Goal: Task Accomplishment & Management: Complete application form

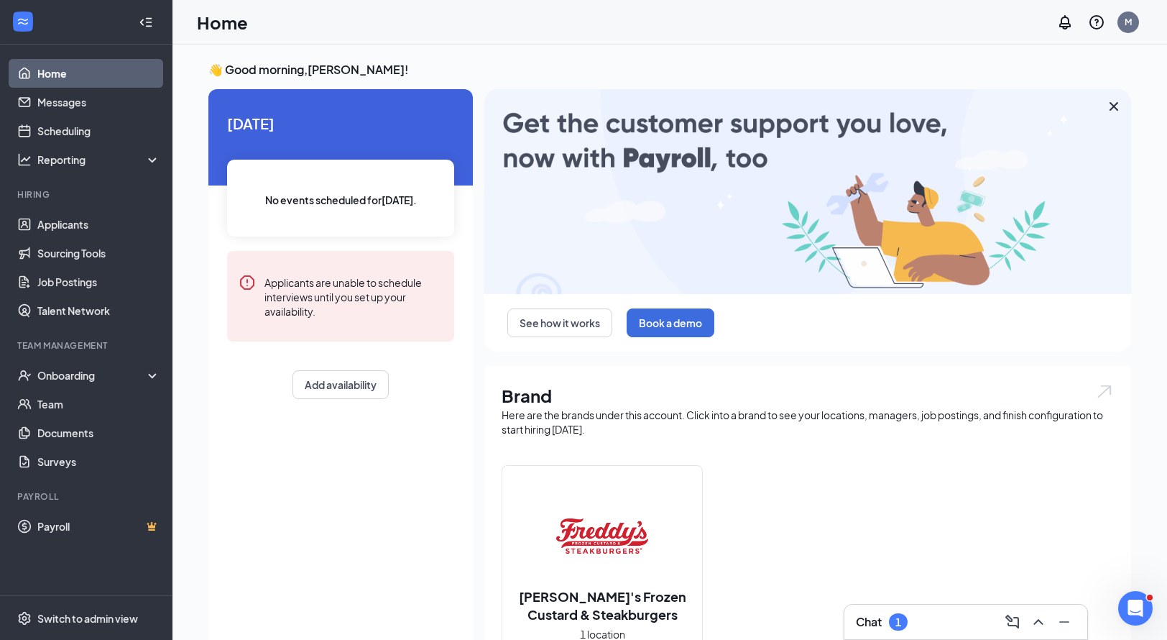
scroll to position [72, 0]
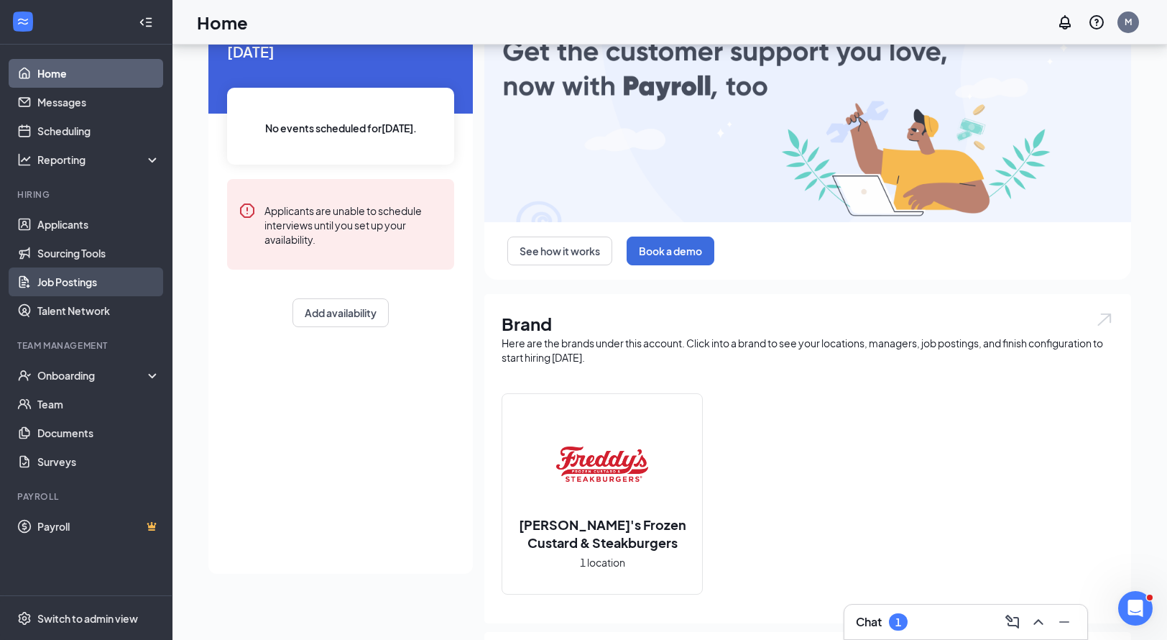
click at [92, 277] on link "Job Postings" at bounding box center [98, 281] width 123 height 29
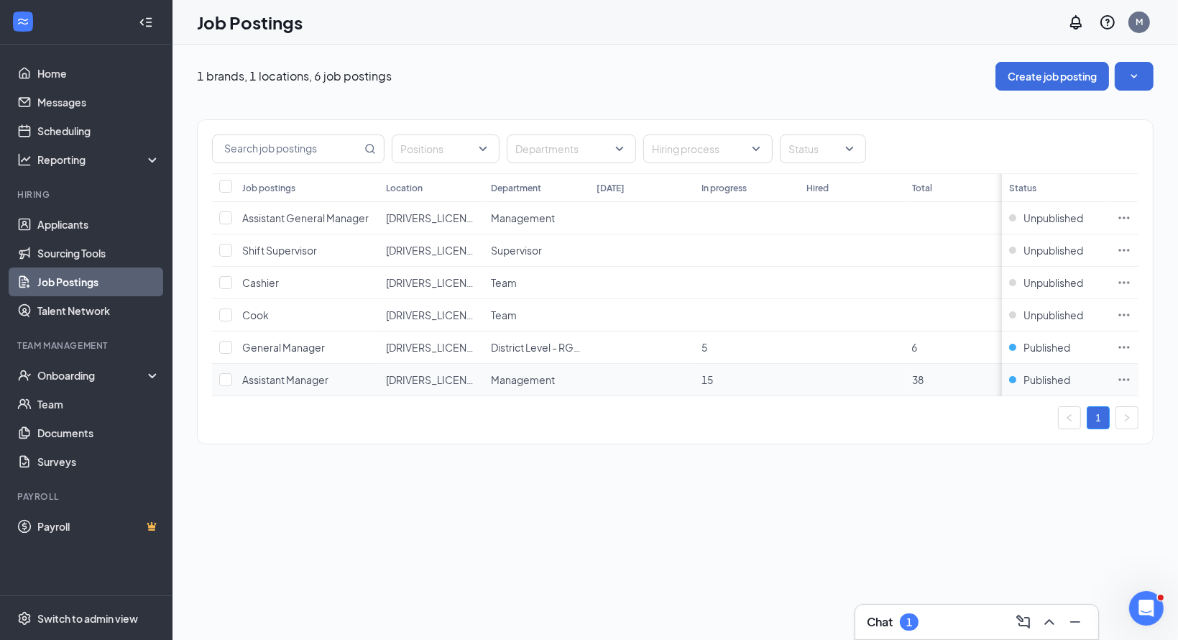
click at [298, 375] on span "Assistant Manager" at bounding box center [285, 379] width 86 height 13
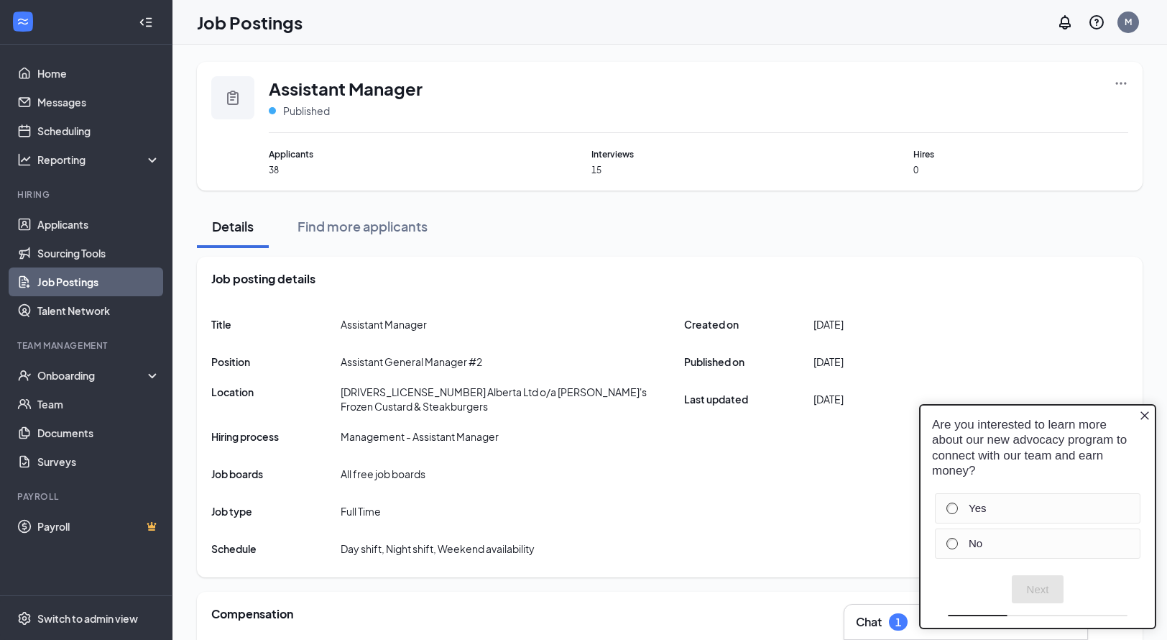
click at [1143, 415] on icon "Close button" at bounding box center [1144, 414] width 11 height 11
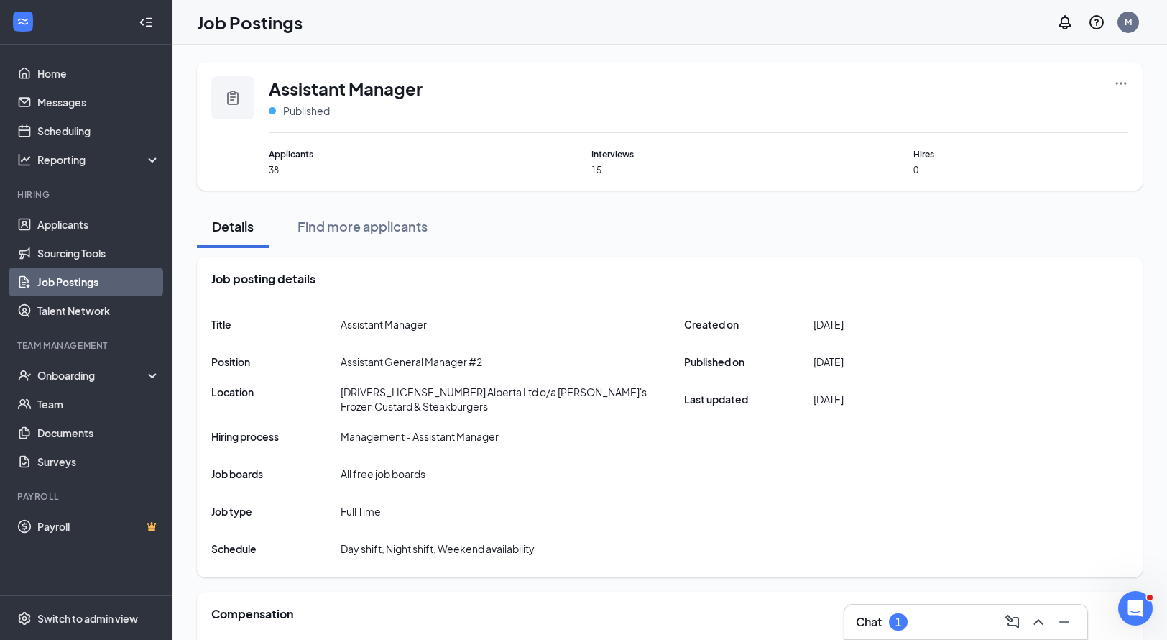
click at [279, 170] on span "38" at bounding box center [376, 170] width 215 height 12
click at [364, 236] on button "Find more applicants" at bounding box center [362, 226] width 159 height 43
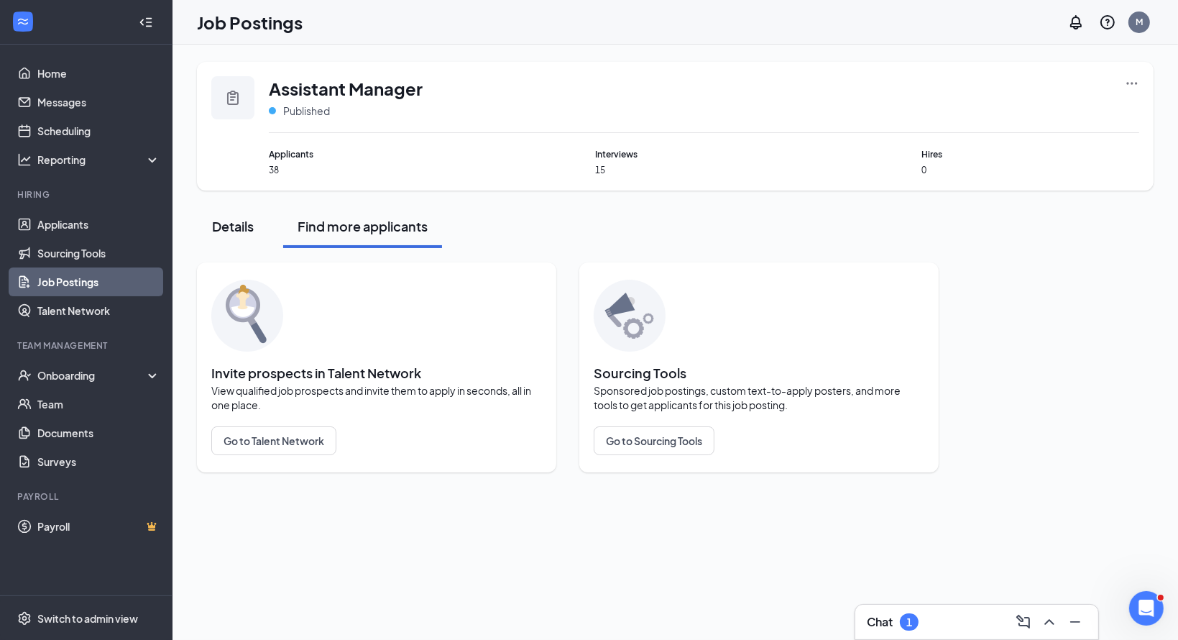
click at [240, 226] on div "Details" at bounding box center [232, 226] width 43 height 18
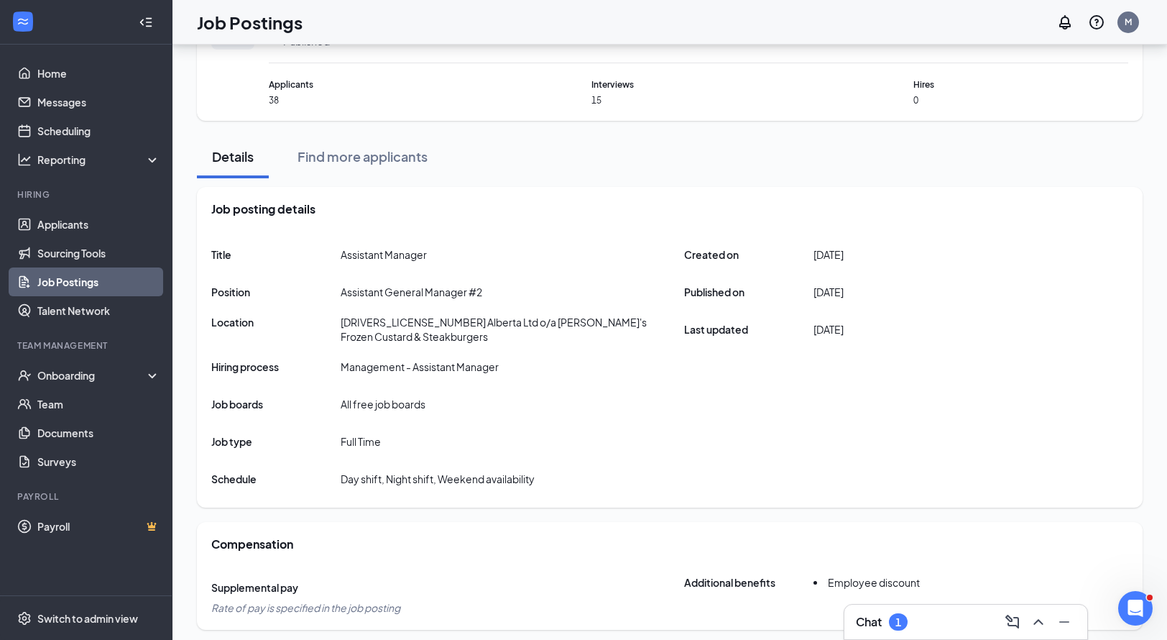
scroll to position [72, 0]
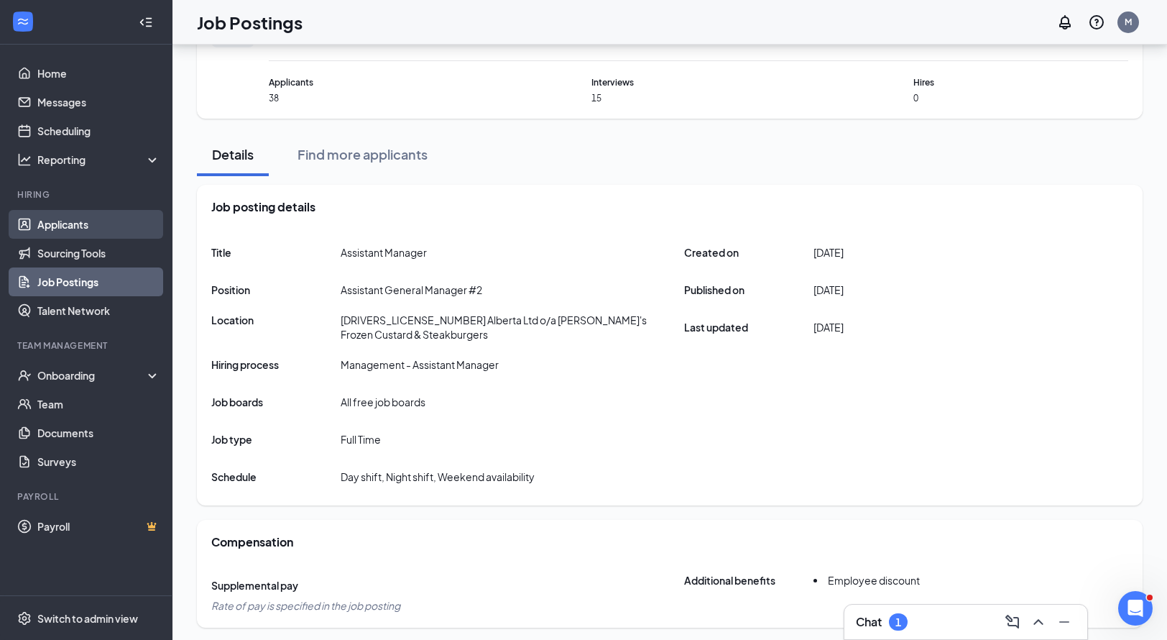
click at [47, 221] on link "Applicants" at bounding box center [98, 224] width 123 height 29
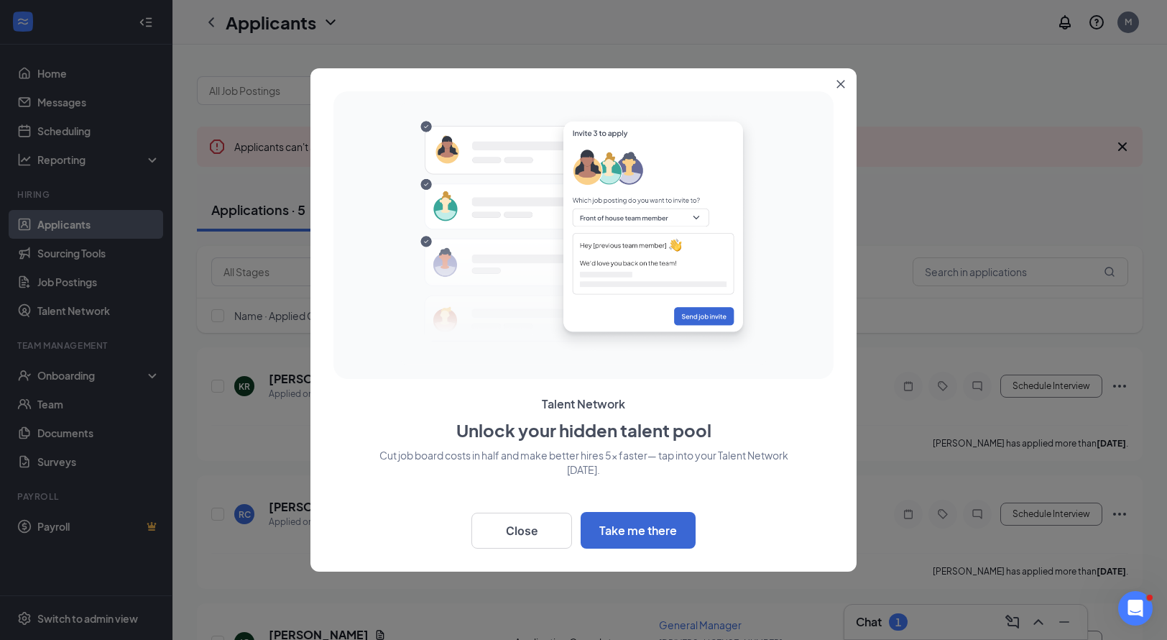
click at [838, 90] on button "Close" at bounding box center [844, 81] width 26 height 26
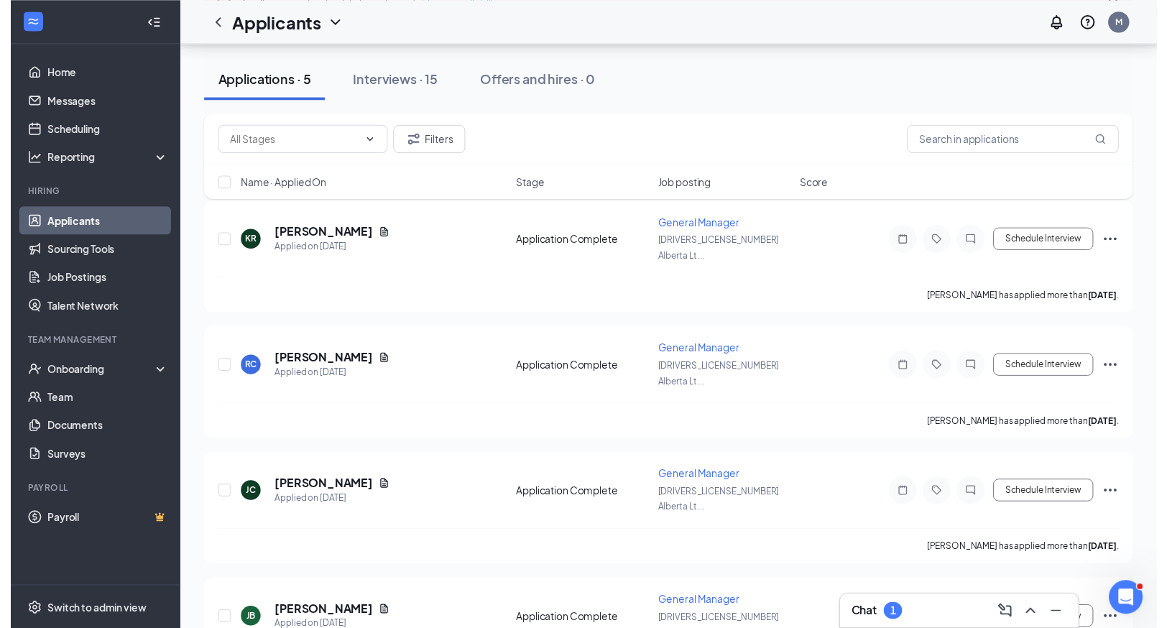
scroll to position [144, 0]
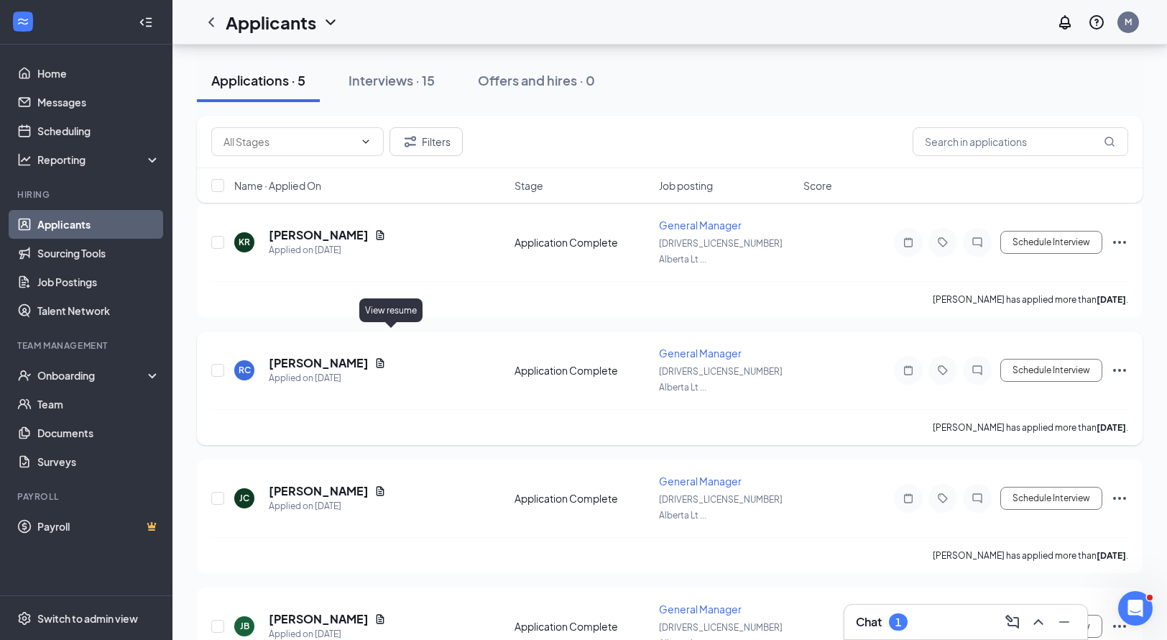
click at [385, 358] on icon "Document" at bounding box center [381, 362] width 8 height 9
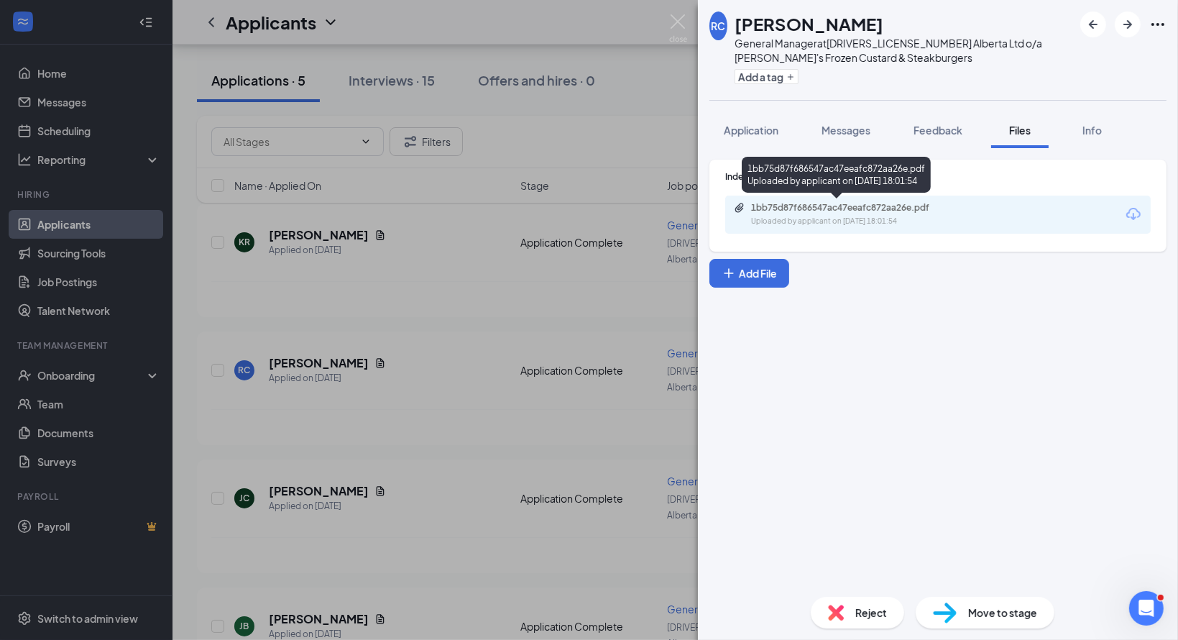
click at [923, 213] on div "1bb75d87f686547ac47eeafc872aa26e.pdf Uploaded by applicant on [DATE] 18:01:54" at bounding box center [850, 214] width 233 height 25
click at [491, 327] on div "RC [PERSON_NAME] General Manager at [DRIVERS_LICENSE_NUMBER] Alberta Ltd o/a [P…" at bounding box center [589, 320] width 1178 height 640
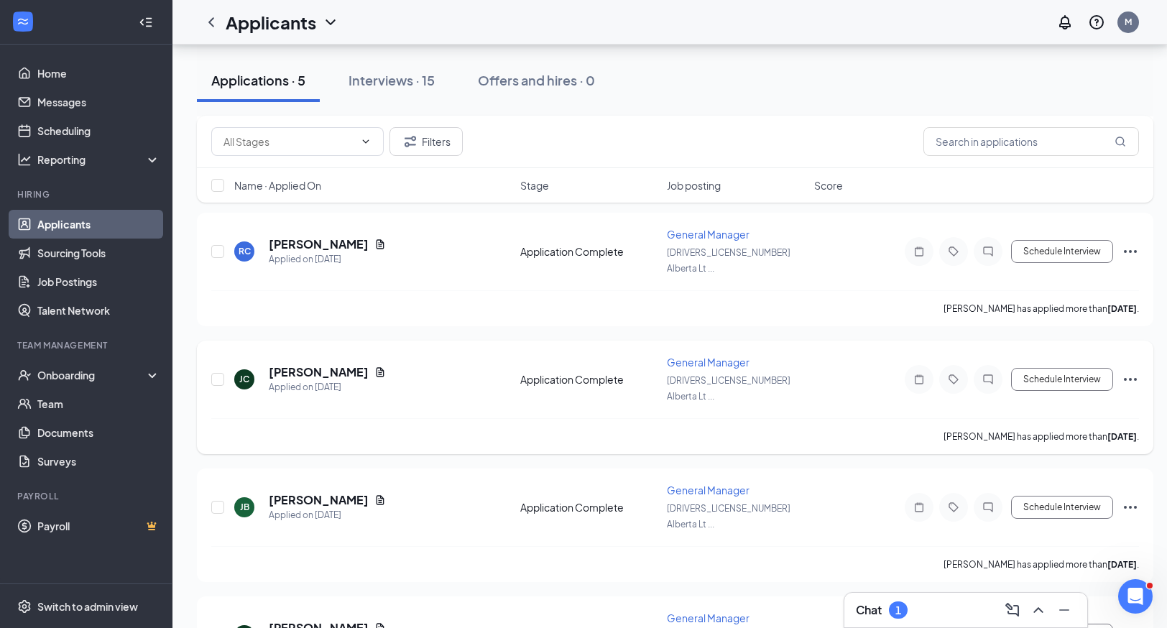
scroll to position [273, 0]
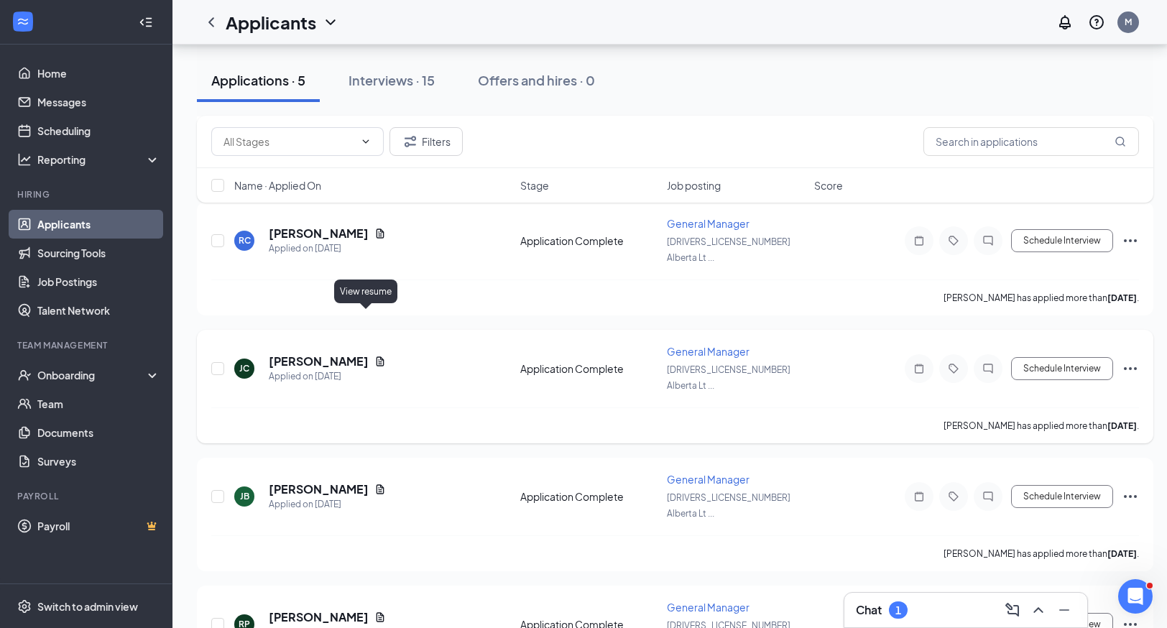
click at [377, 356] on icon "Document" at bounding box center [381, 360] width 8 height 9
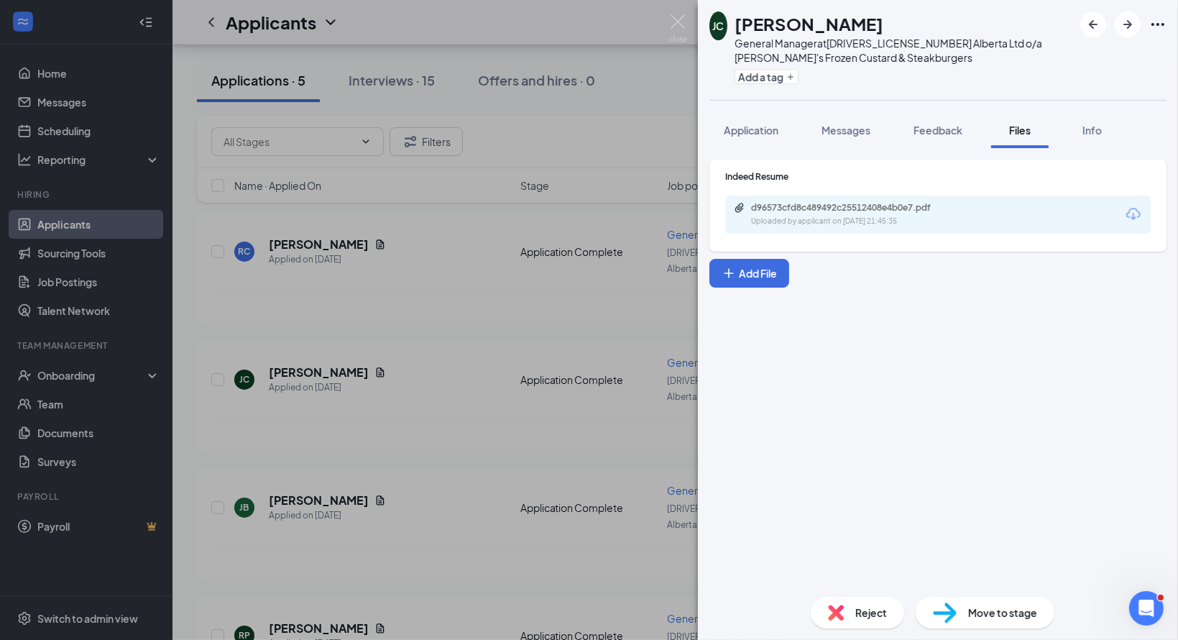
click at [804, 225] on div "Uploaded by applicant on [DATE] 21:45:35" at bounding box center [859, 221] width 216 height 11
click at [441, 300] on div "[PERSON_NAME] General Manager at [DRIVERS_LICENSE_NUMBER] Alberta Ltd o/a [PERS…" at bounding box center [589, 320] width 1178 height 640
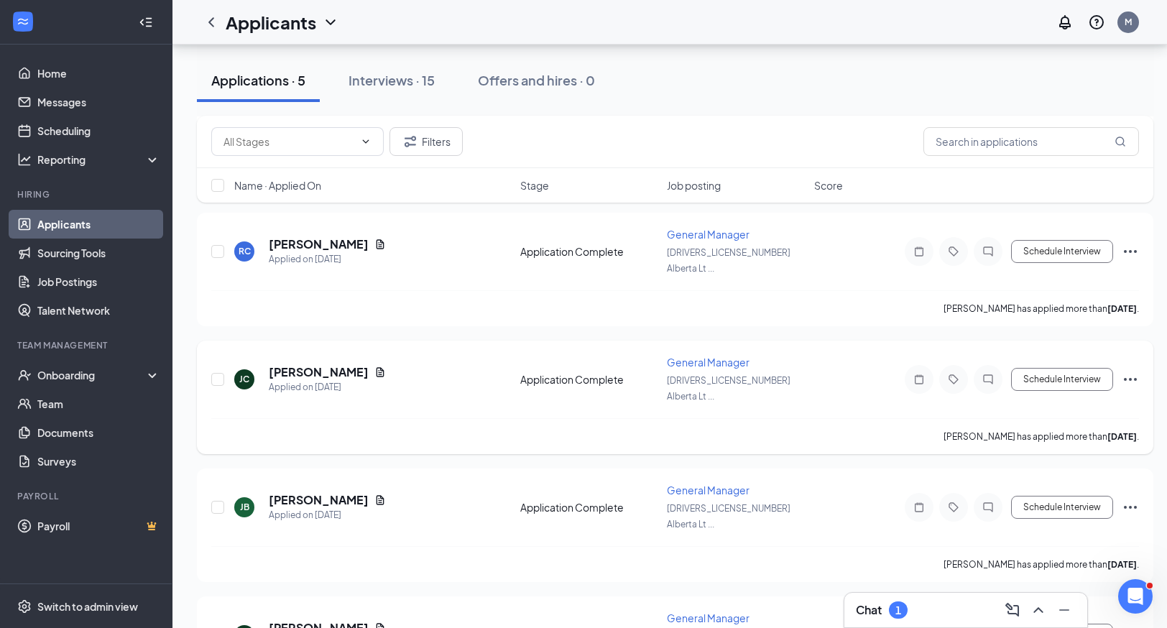
scroll to position [273, 0]
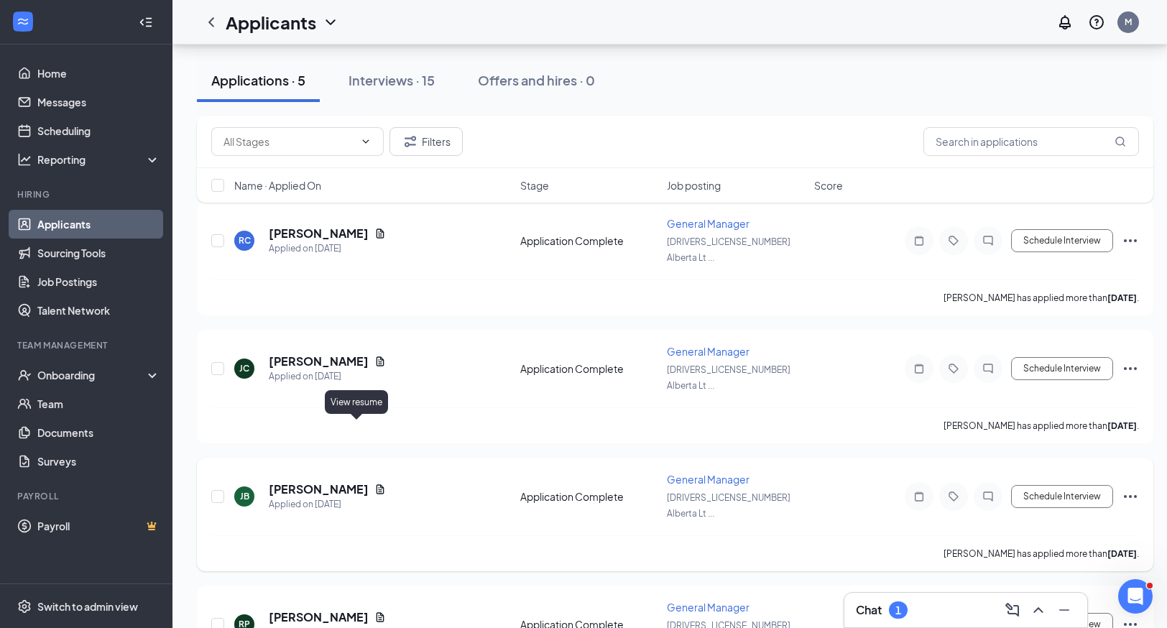
click at [374, 484] on icon "Document" at bounding box center [379, 489] width 11 height 11
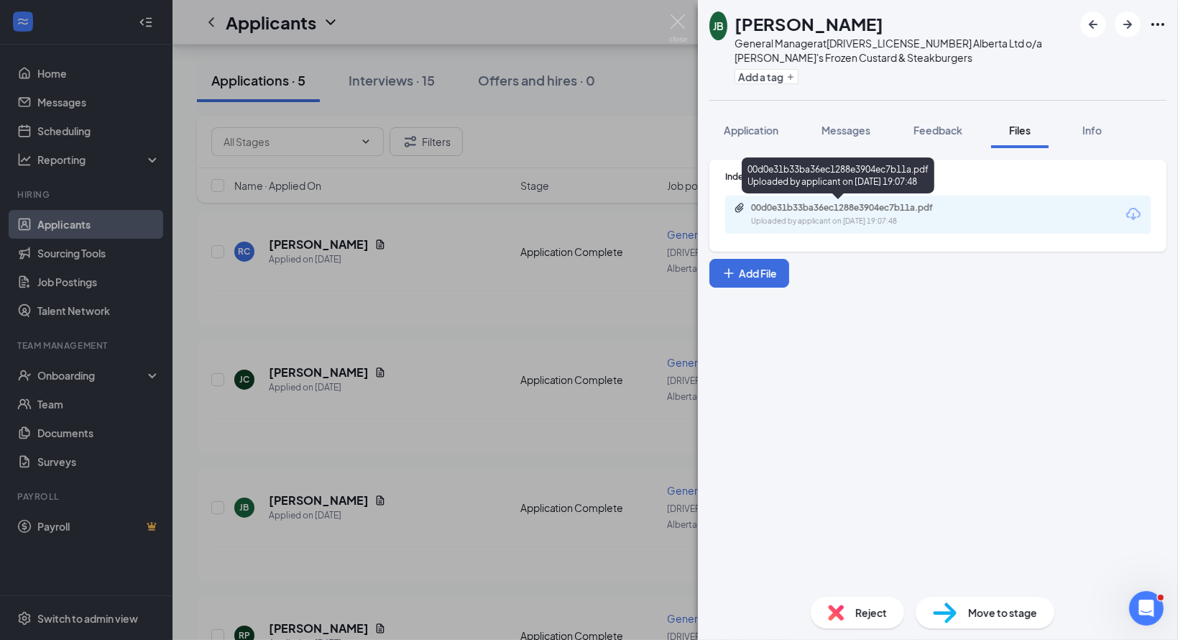
click at [896, 205] on div "00d0e31b33ba36ec1288e3904ec7b11a.pdf" at bounding box center [851, 207] width 201 height 11
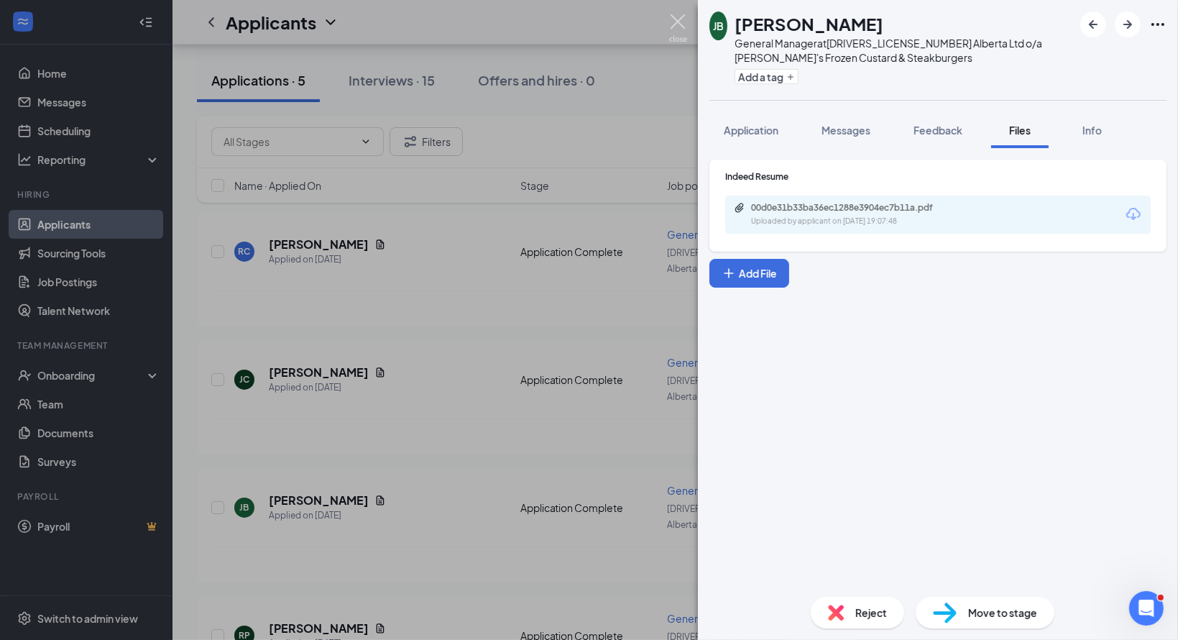
click at [675, 22] on img at bounding box center [678, 28] width 18 height 28
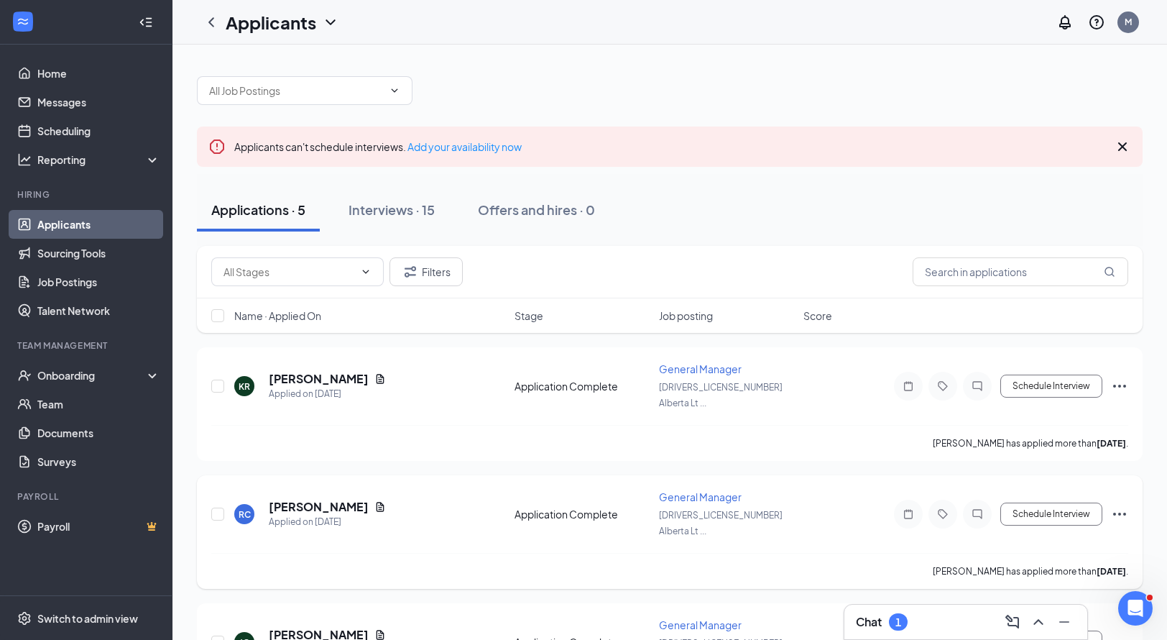
scroll to position [262, 0]
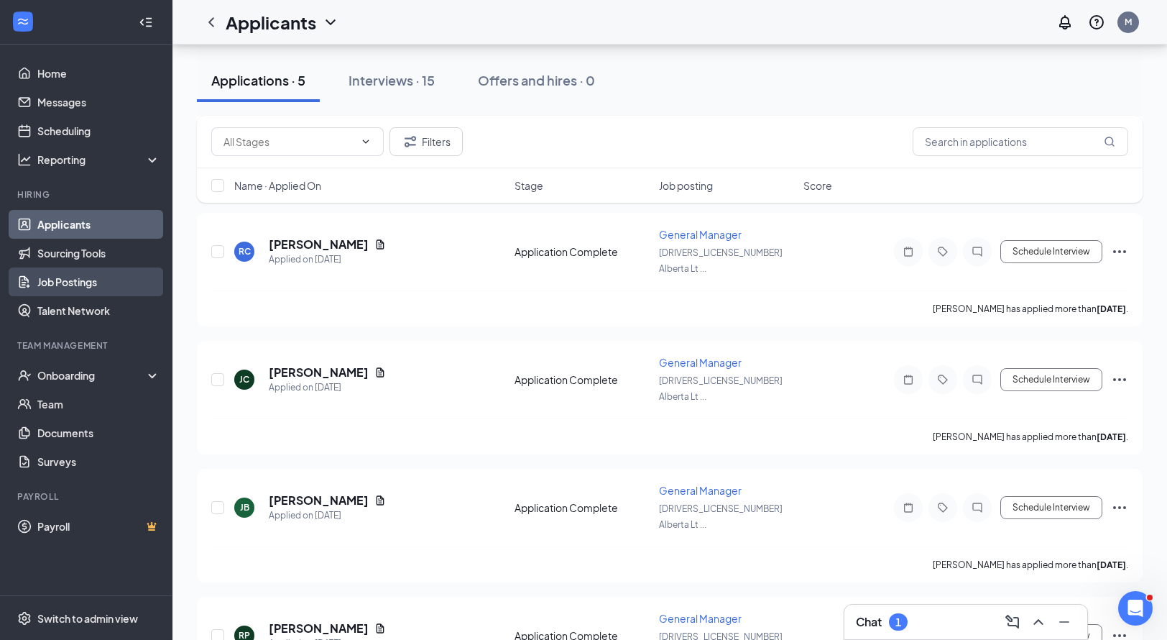
click at [93, 285] on link "Job Postings" at bounding box center [98, 281] width 123 height 29
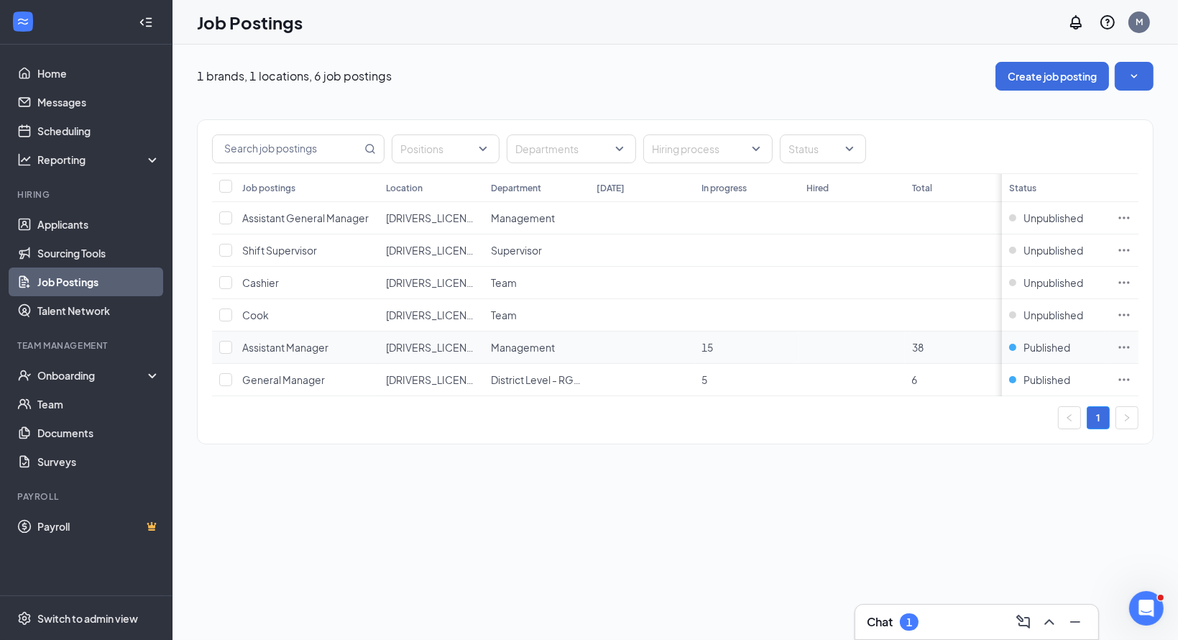
click at [1127, 344] on icon "Ellipses" at bounding box center [1124, 347] width 14 height 14
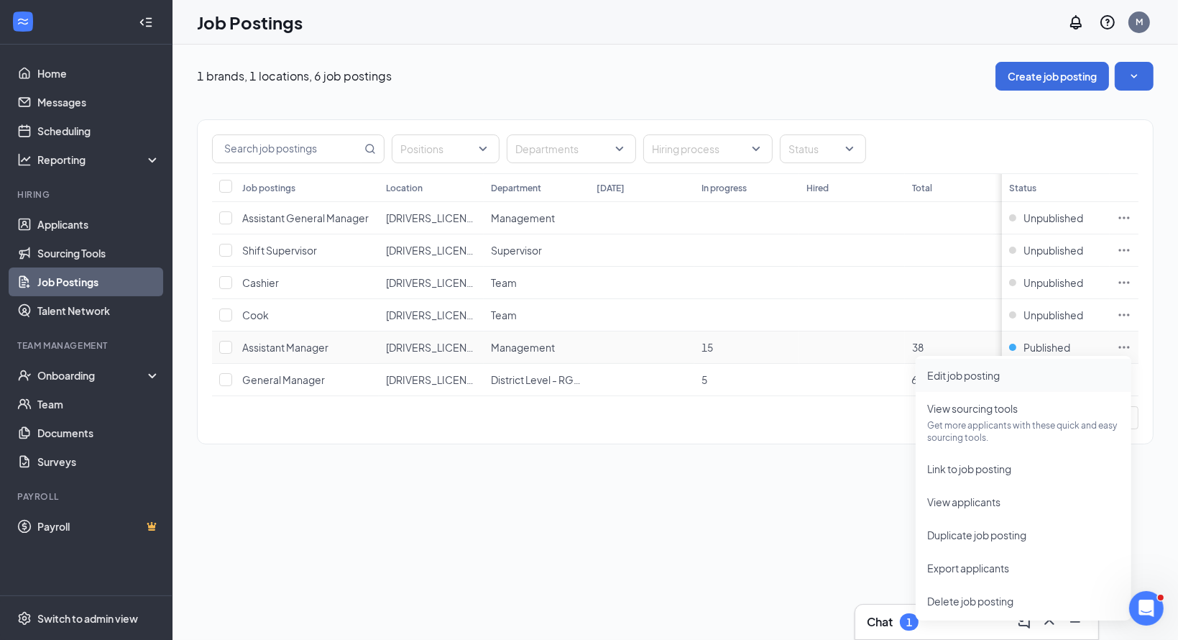
click at [977, 380] on span "Edit job posting" at bounding box center [963, 375] width 73 height 13
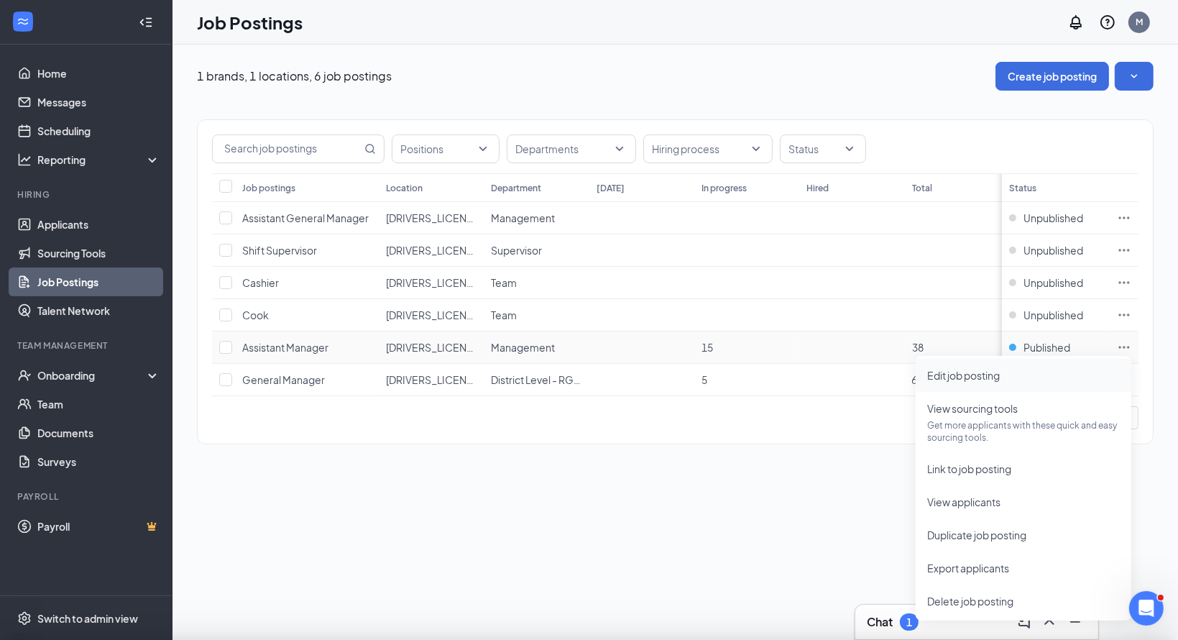
type input "Assistant Manager"
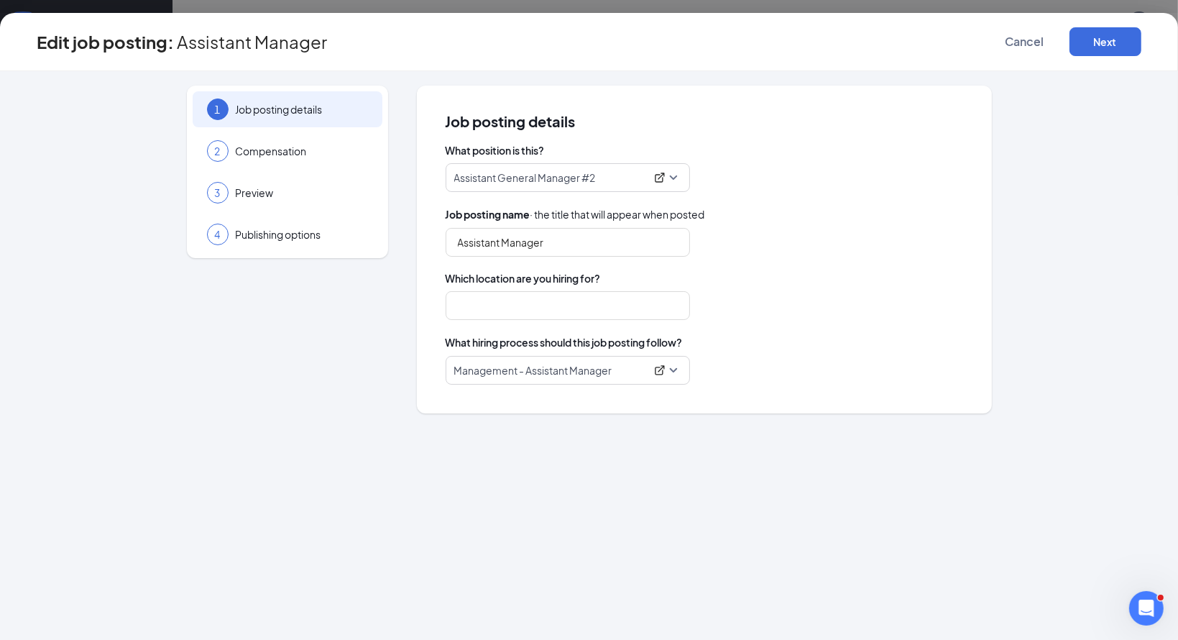
type input "[DRIVERS_LICENSE_NUMBER] Alberta Ltd o/a [PERSON_NAME]'s Frozen Custard & Steak…"
click at [1023, 48] on span "Cancel" at bounding box center [1024, 41] width 39 height 14
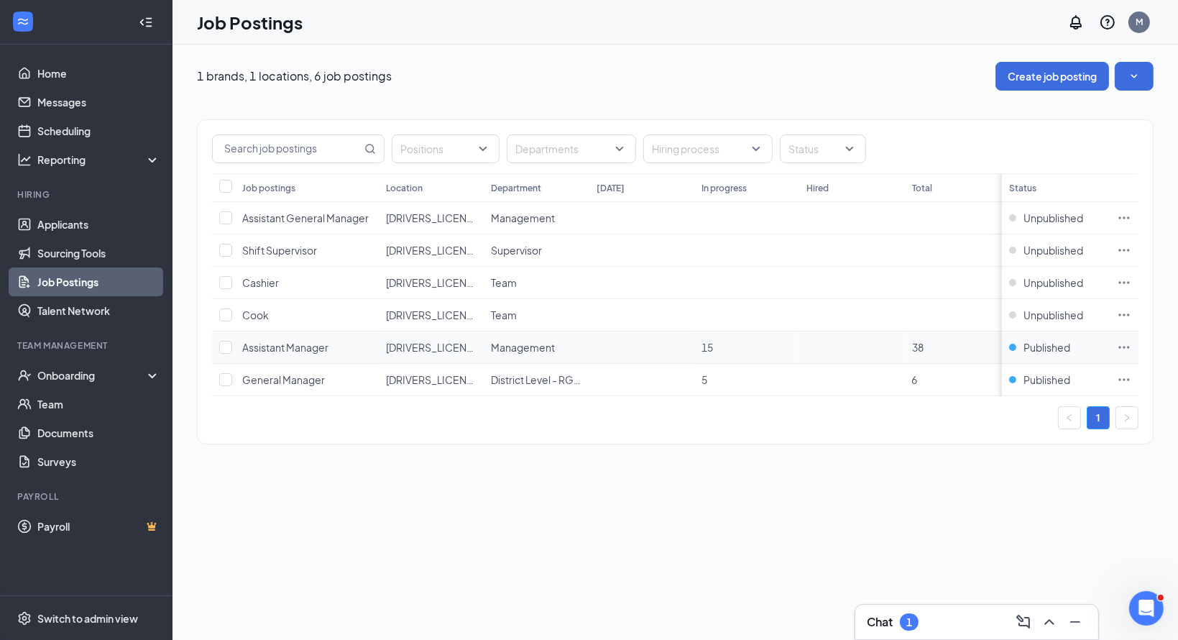
click at [1131, 351] on icon "Ellipses" at bounding box center [1124, 347] width 14 height 14
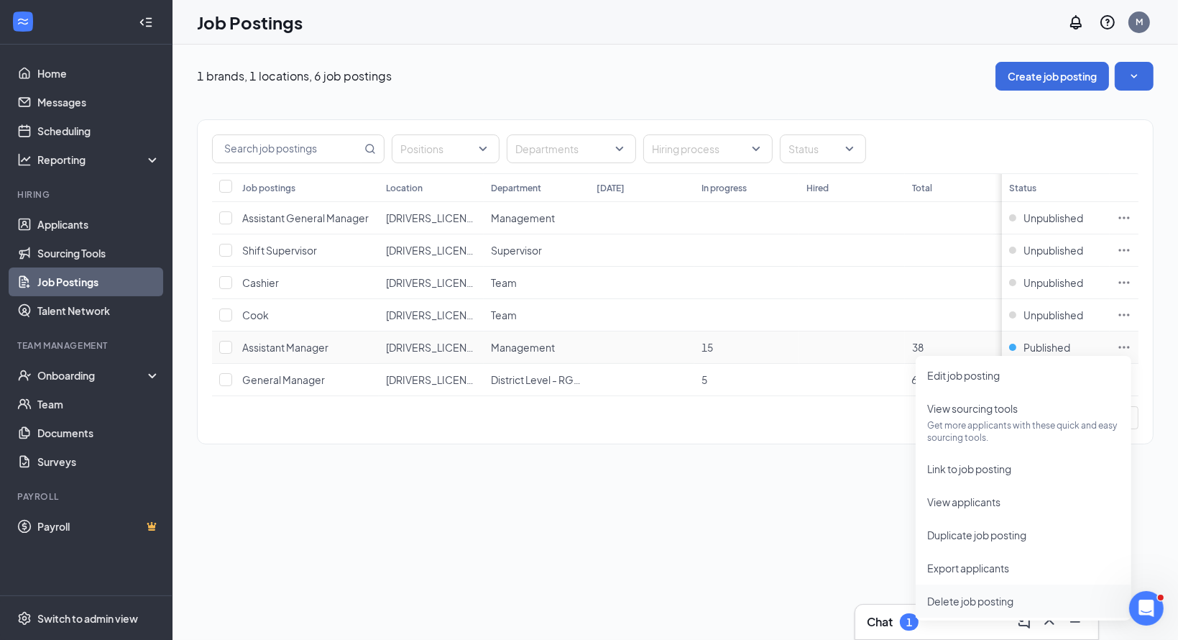
click at [975, 598] on span "Delete job posting" at bounding box center [970, 600] width 86 height 13
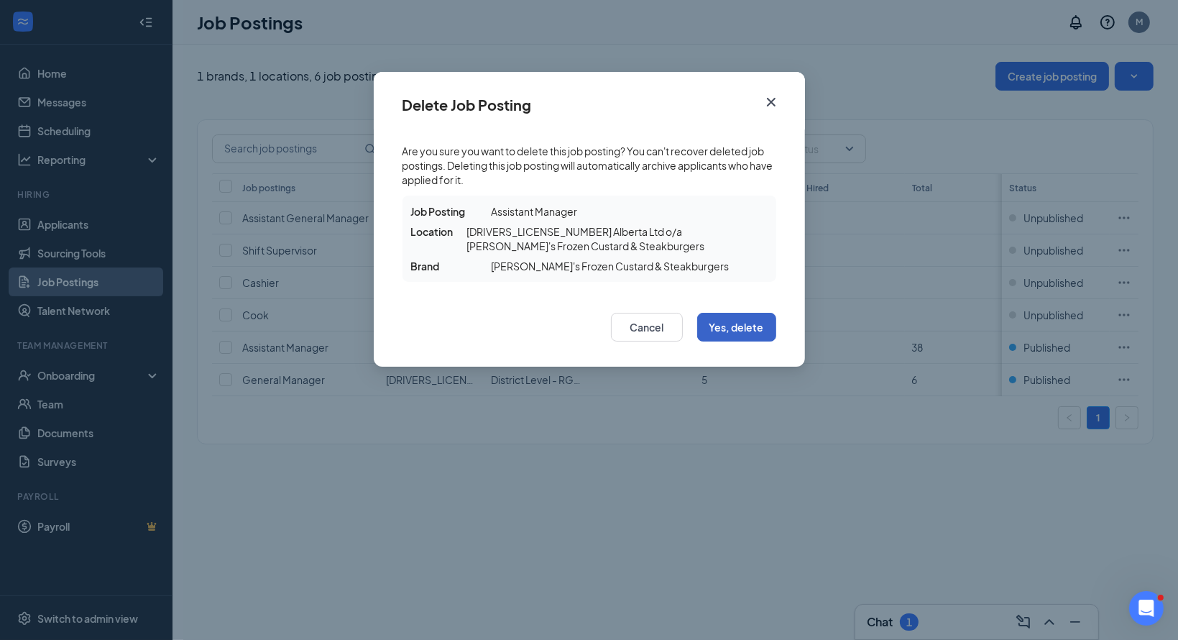
click at [728, 333] on button "Yes, delete" at bounding box center [736, 327] width 79 height 29
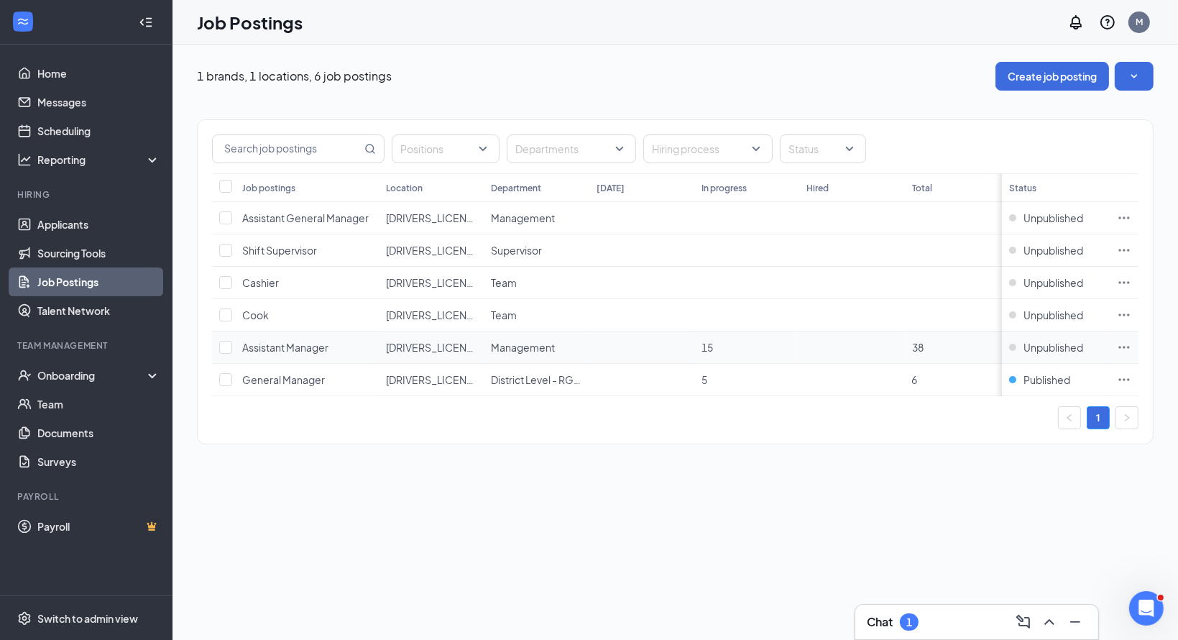
click at [308, 345] on span "Assistant Manager" at bounding box center [285, 347] width 86 height 13
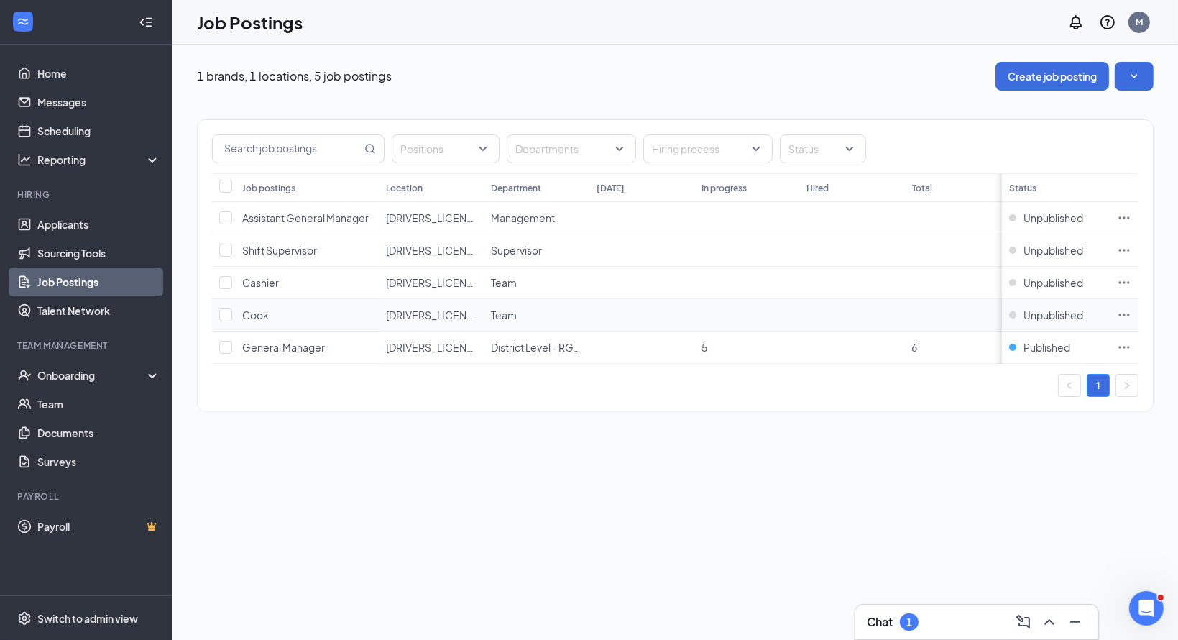
click at [1127, 310] on icon "Ellipses" at bounding box center [1124, 315] width 14 height 14
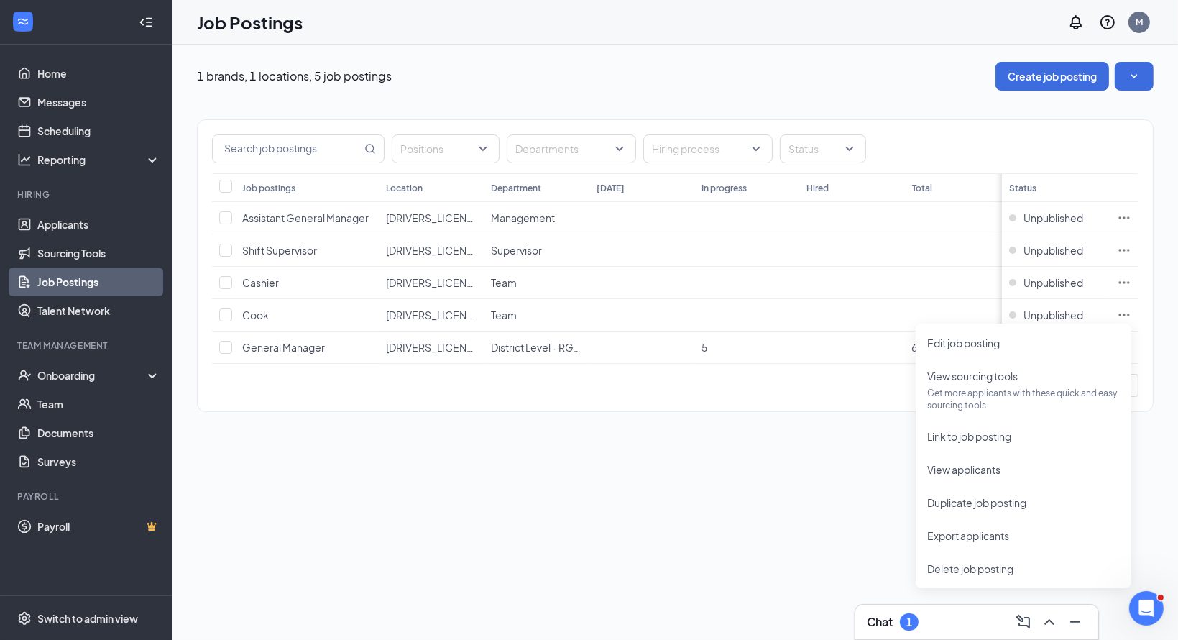
click at [786, 507] on div "1 brands, 1 locations, 5 job postings Create job posting Positions Departments …" at bounding box center [674, 342] width 1005 height 595
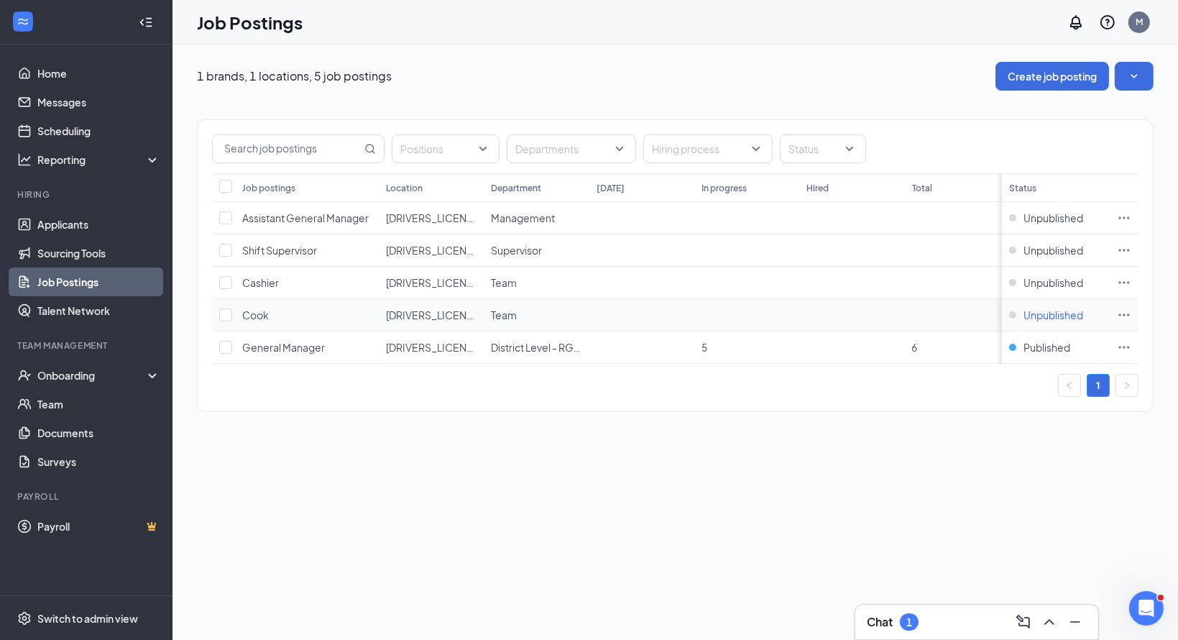
click at [1036, 313] on span "Unpublished" at bounding box center [1053, 315] width 60 height 14
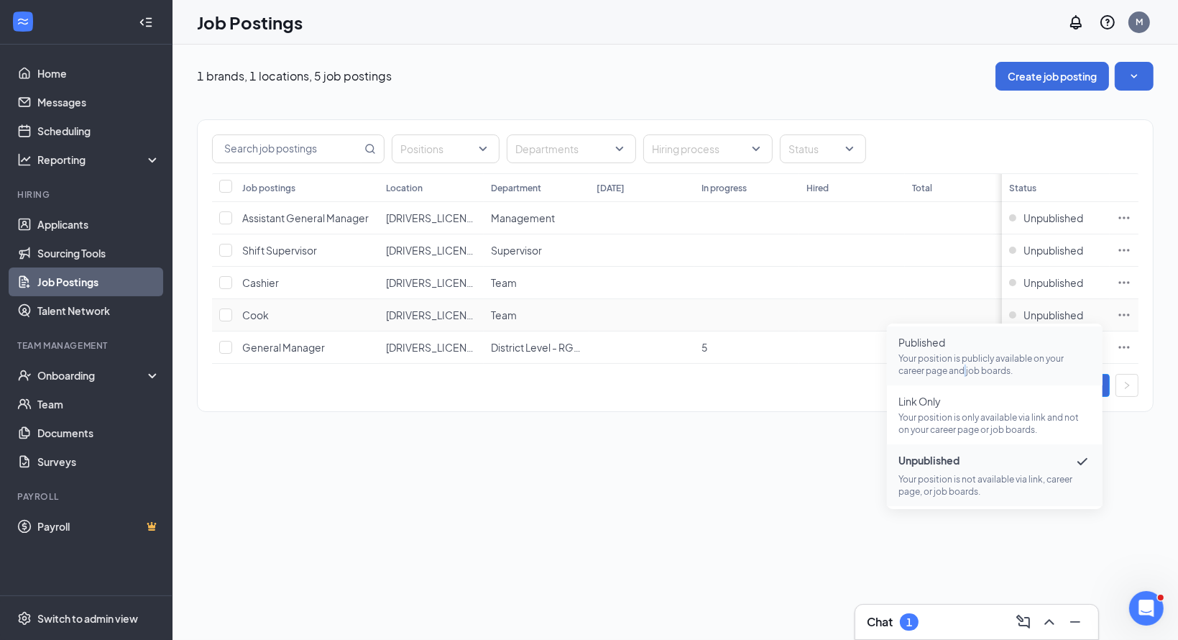
click at [966, 366] on p "Your position is publicly available on your career page and job boards." at bounding box center [994, 364] width 193 height 24
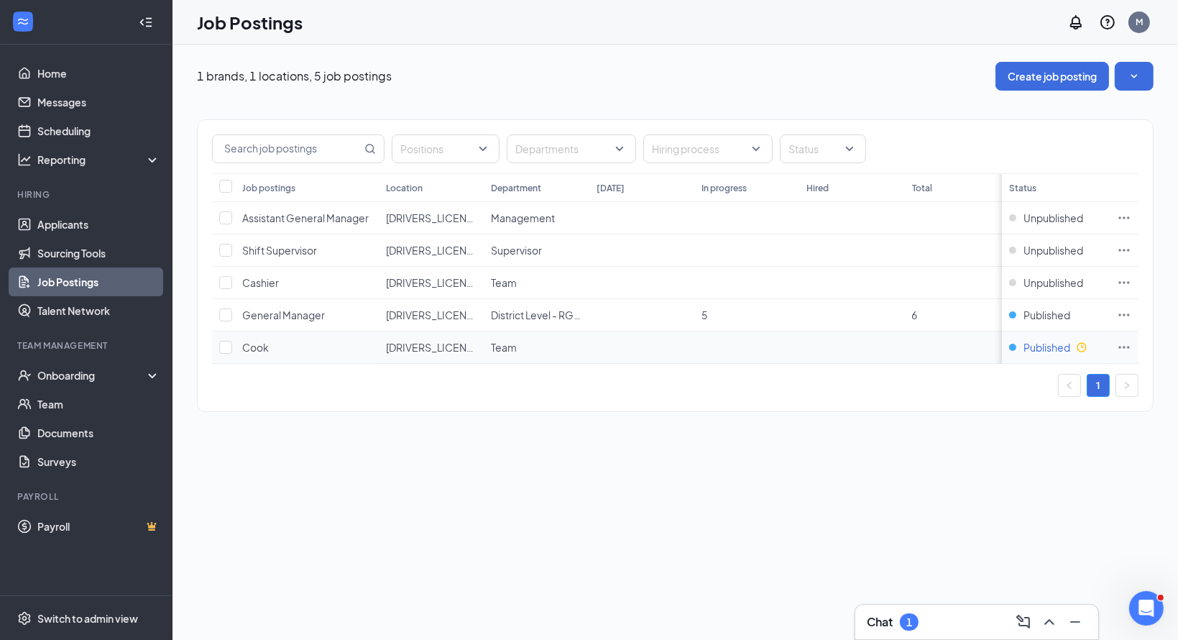
click at [1055, 346] on span "Published" at bounding box center [1046, 347] width 47 height 14
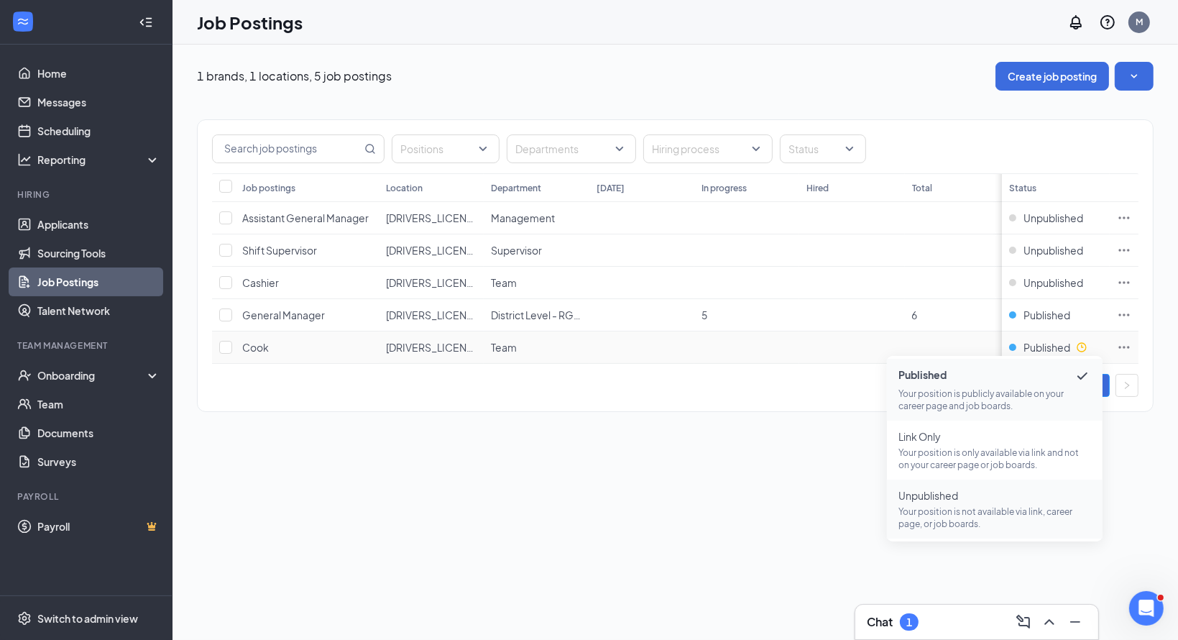
click at [940, 529] on p "Your position is not available via link, career page, or job boards." at bounding box center [994, 517] width 193 height 24
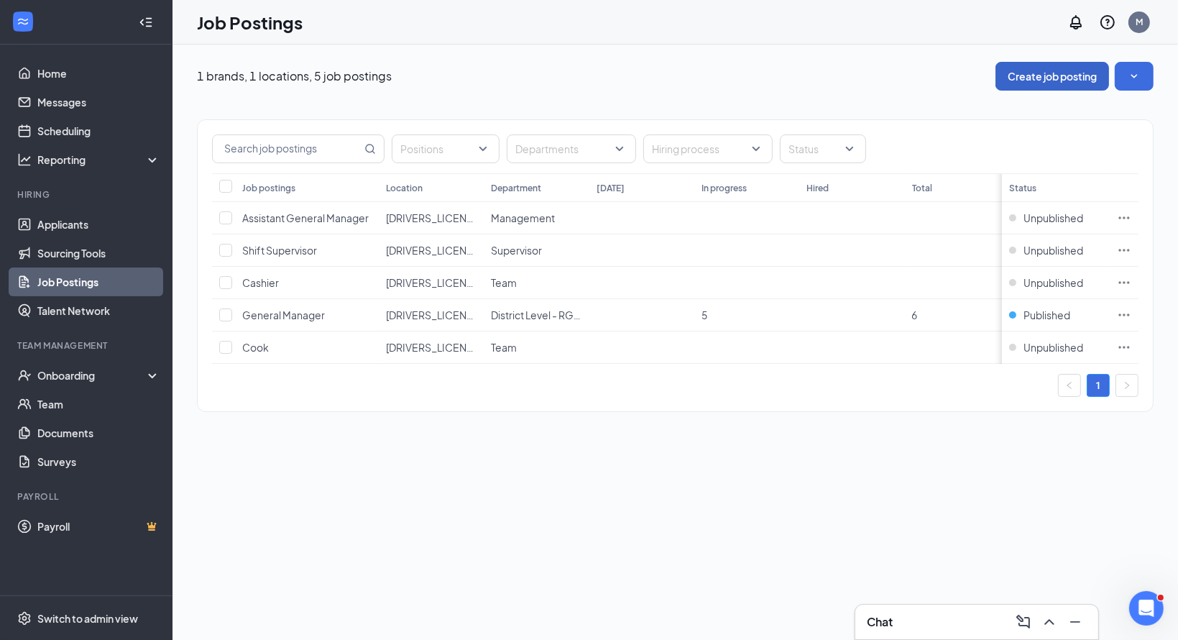
click at [1032, 83] on button "Create job posting" at bounding box center [1052, 76] width 114 height 29
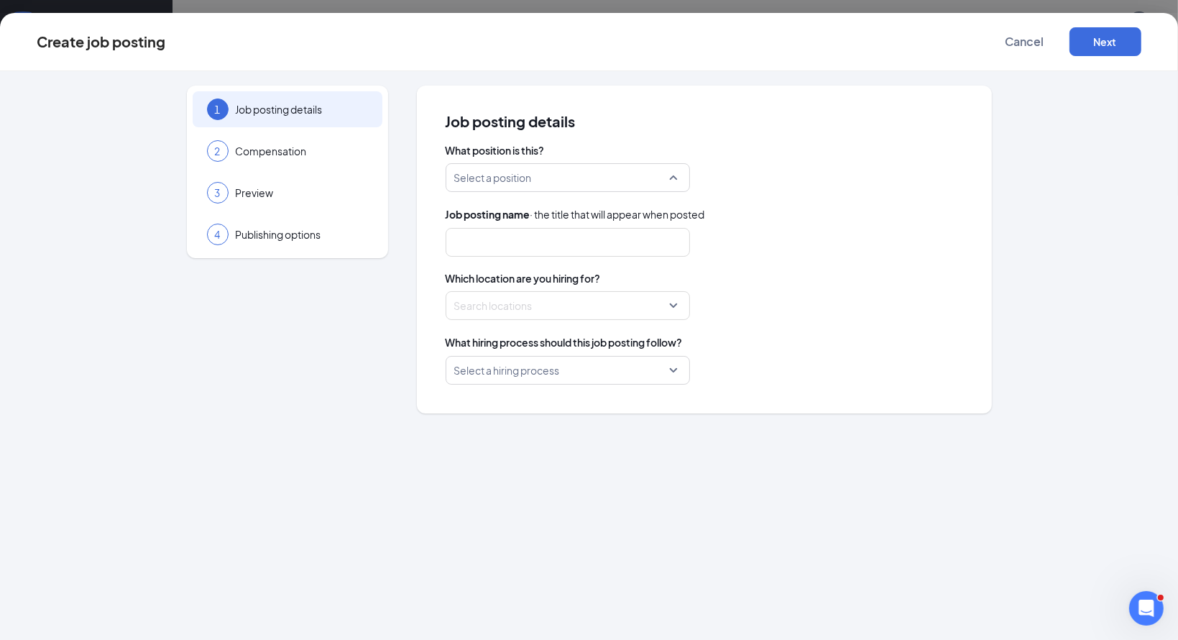
click at [566, 173] on input "search" at bounding box center [562, 177] width 217 height 27
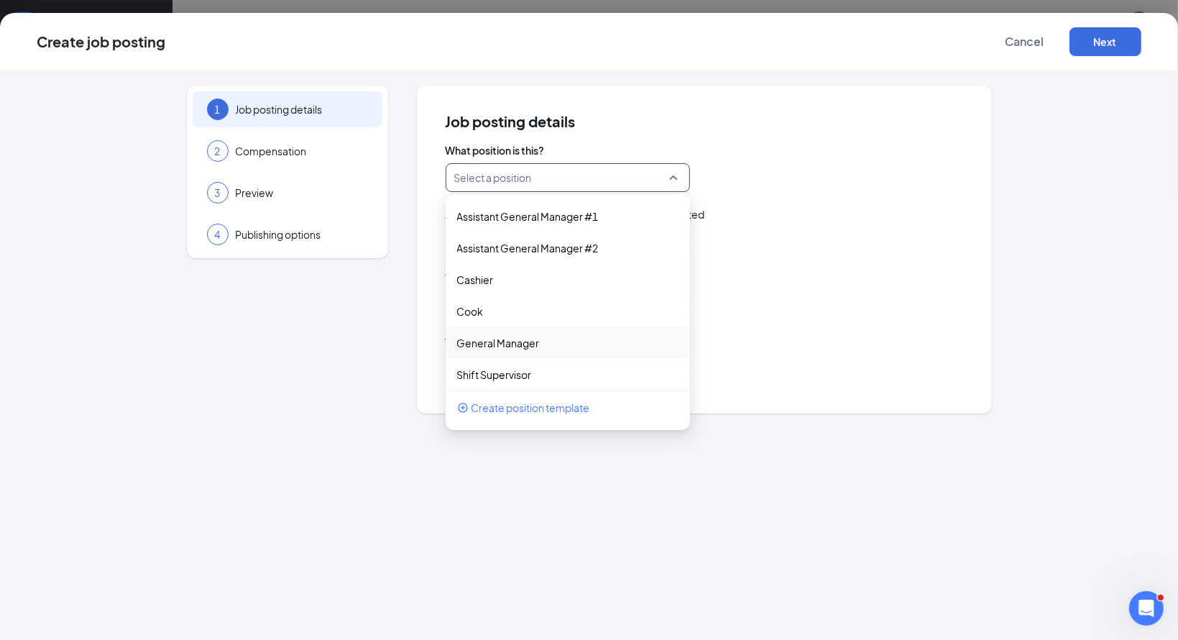
scroll to position [6, 0]
click at [551, 409] on span "Create position template" at bounding box center [530, 408] width 119 height 16
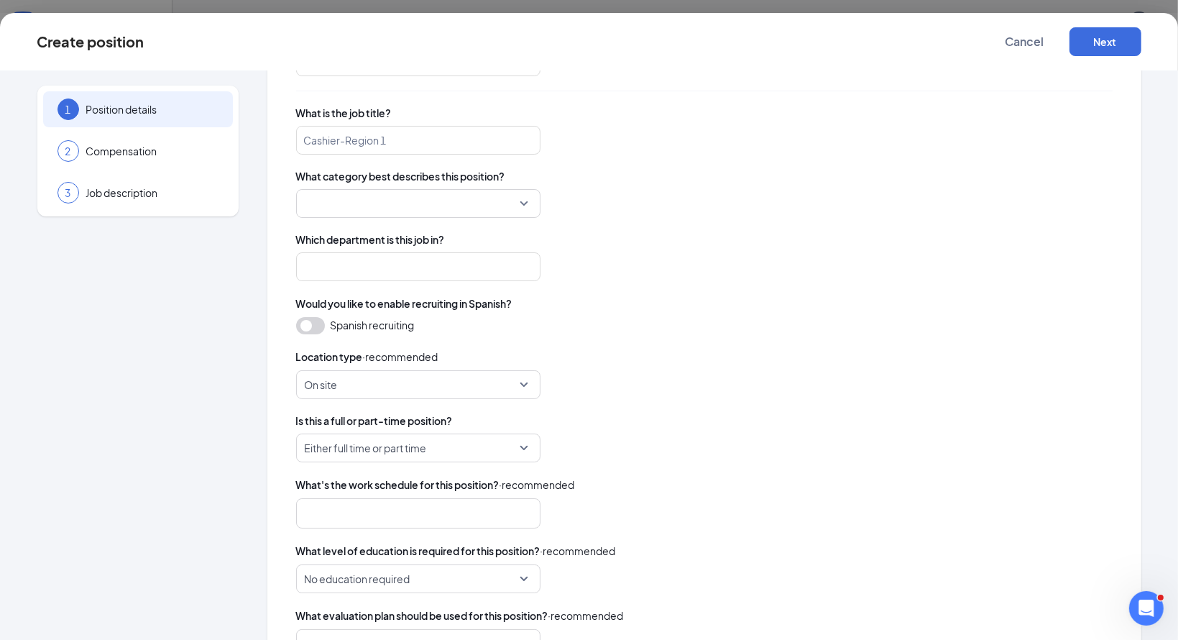
scroll to position [195, 0]
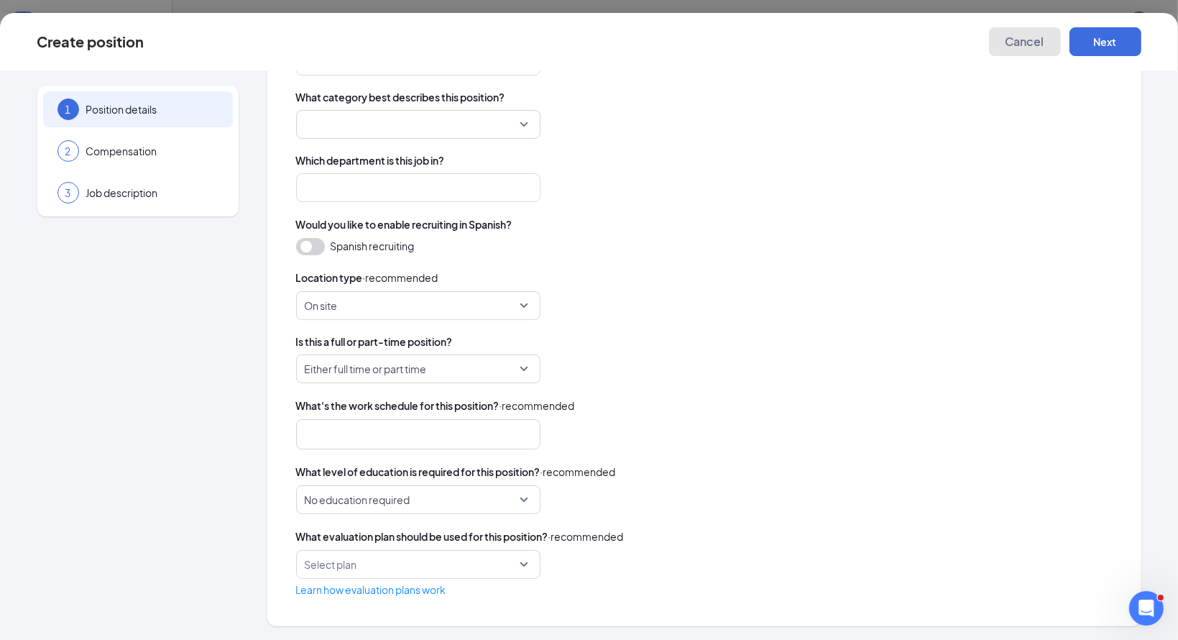
click at [1011, 52] on button "Cancel" at bounding box center [1025, 41] width 72 height 29
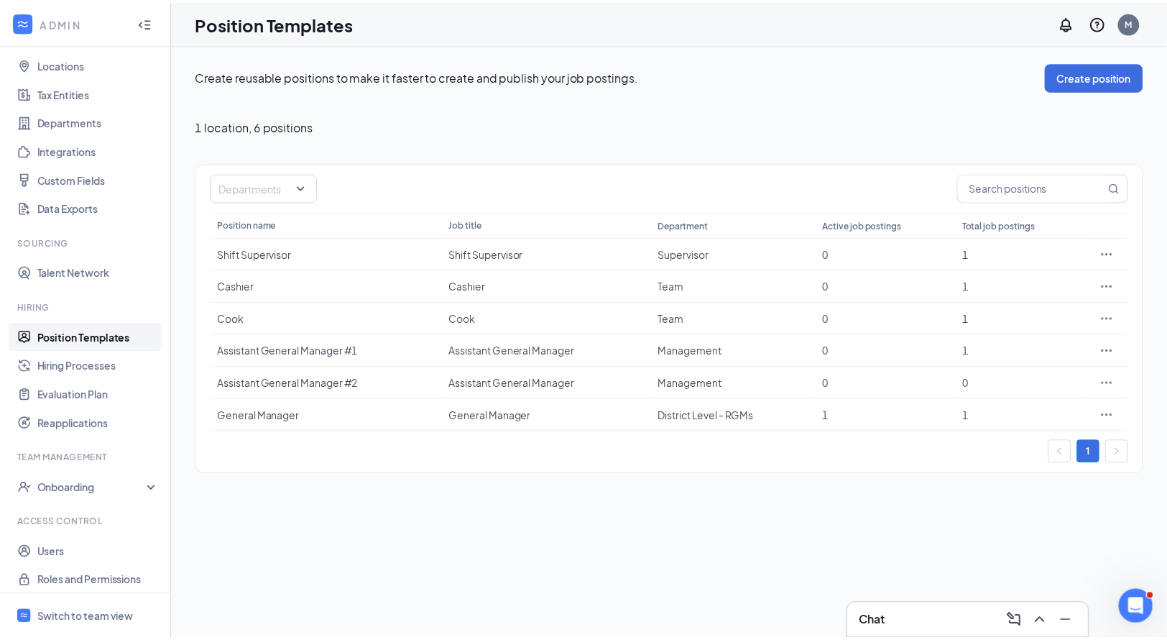
scroll to position [80, 0]
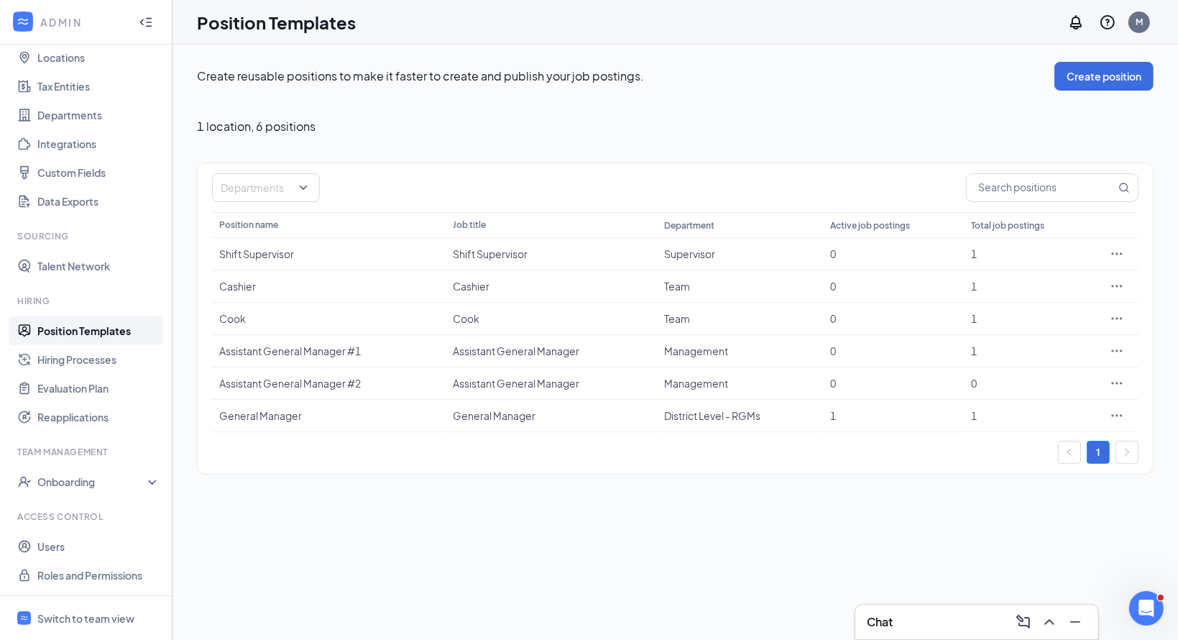
click at [98, 331] on link "Position Templates" at bounding box center [98, 330] width 123 height 29
click at [304, 190] on div "Departments" at bounding box center [266, 187] width 108 height 29
click at [519, 106] on div "Create reusable positions to make it faster to create and publish your job post…" at bounding box center [675, 268] width 957 height 413
click at [87, 615] on div "Switch to team view" at bounding box center [85, 618] width 97 height 14
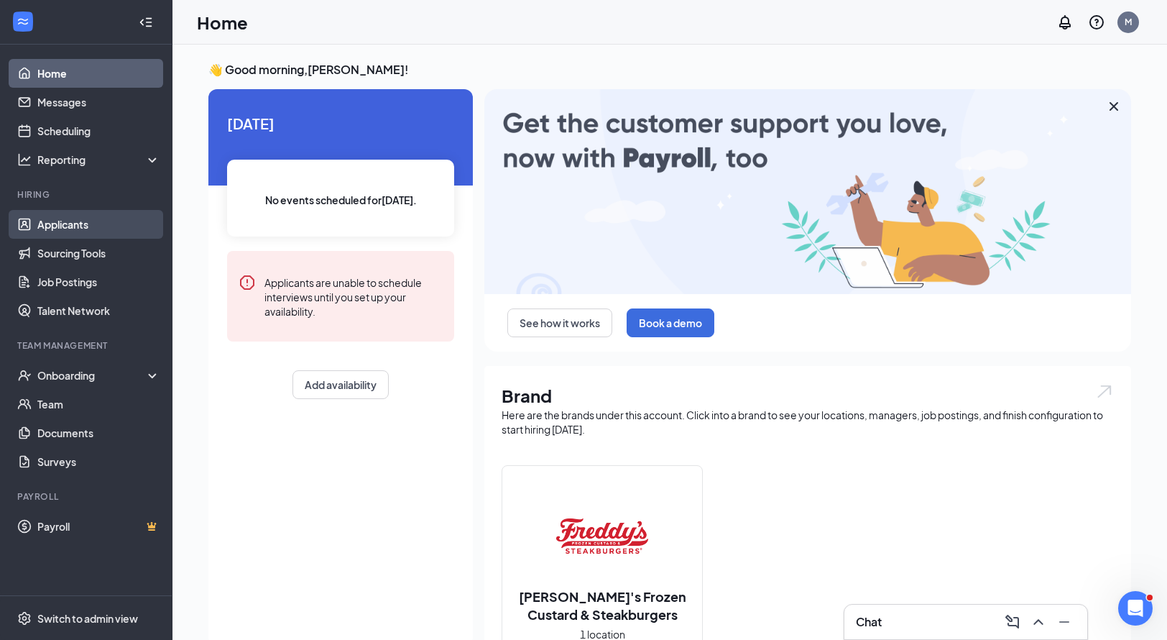
click at [90, 229] on link "Applicants" at bounding box center [98, 224] width 123 height 29
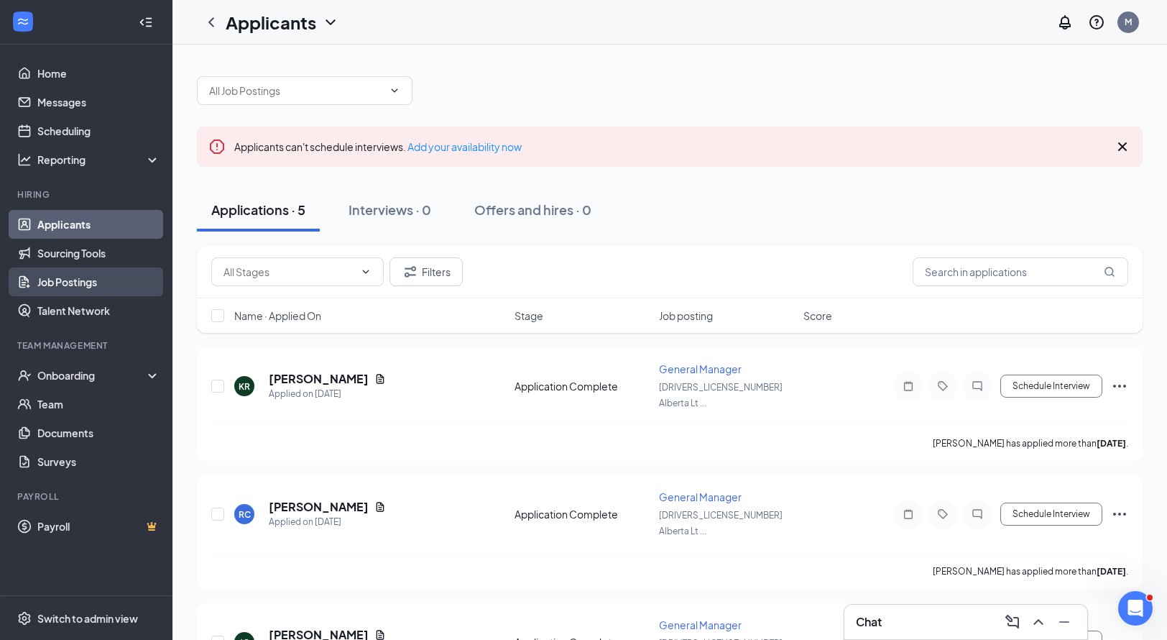
click at [79, 280] on link "Job Postings" at bounding box center [98, 281] width 123 height 29
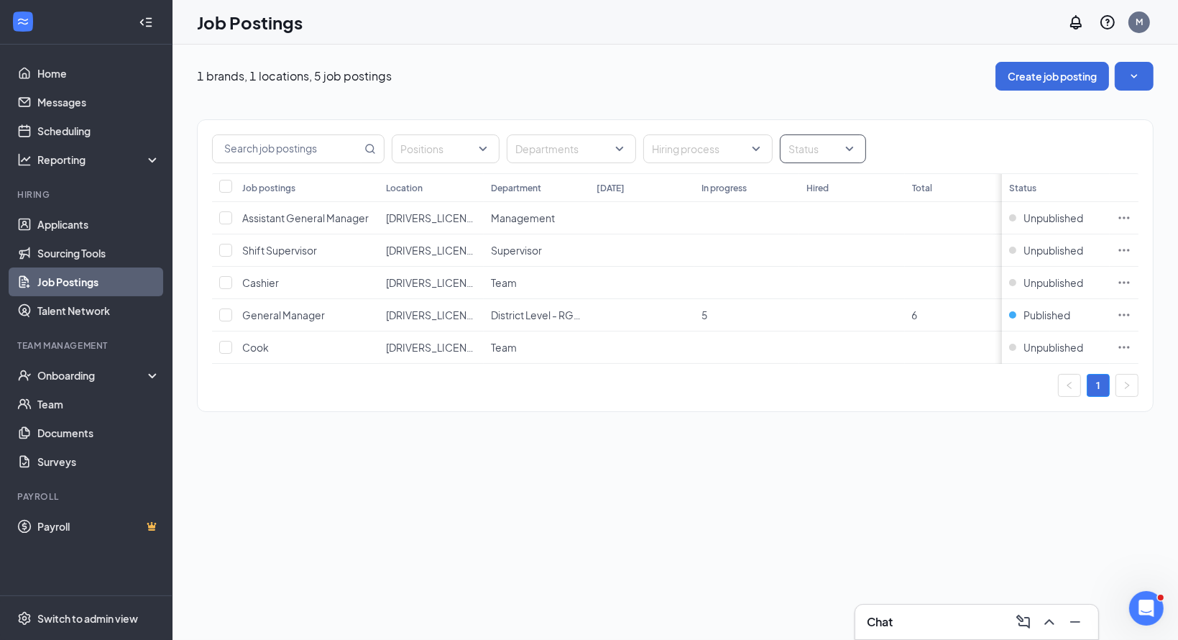
click at [851, 148] on div "Status" at bounding box center [823, 148] width 86 height 29
click at [770, 148] on div "Hiring process" at bounding box center [707, 148] width 129 height 29
click at [770, 147] on div "Hiring process" at bounding box center [707, 148] width 129 height 29
click at [632, 152] on div "Departments" at bounding box center [571, 148] width 129 height 29
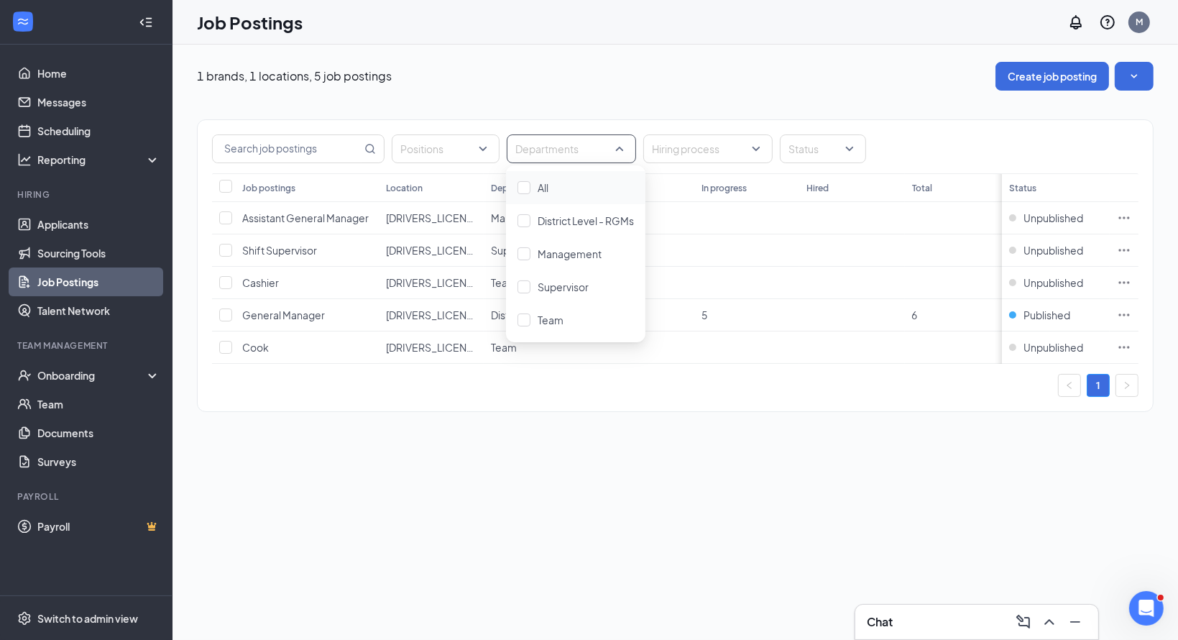
click at [632, 152] on div "Departments" at bounding box center [571, 148] width 129 height 29
click at [1068, 247] on span "Unpublished" at bounding box center [1053, 250] width 60 height 14
click at [756, 252] on td at bounding box center [746, 250] width 105 height 32
click at [1122, 246] on icon "Ellipses" at bounding box center [1124, 250] width 14 height 14
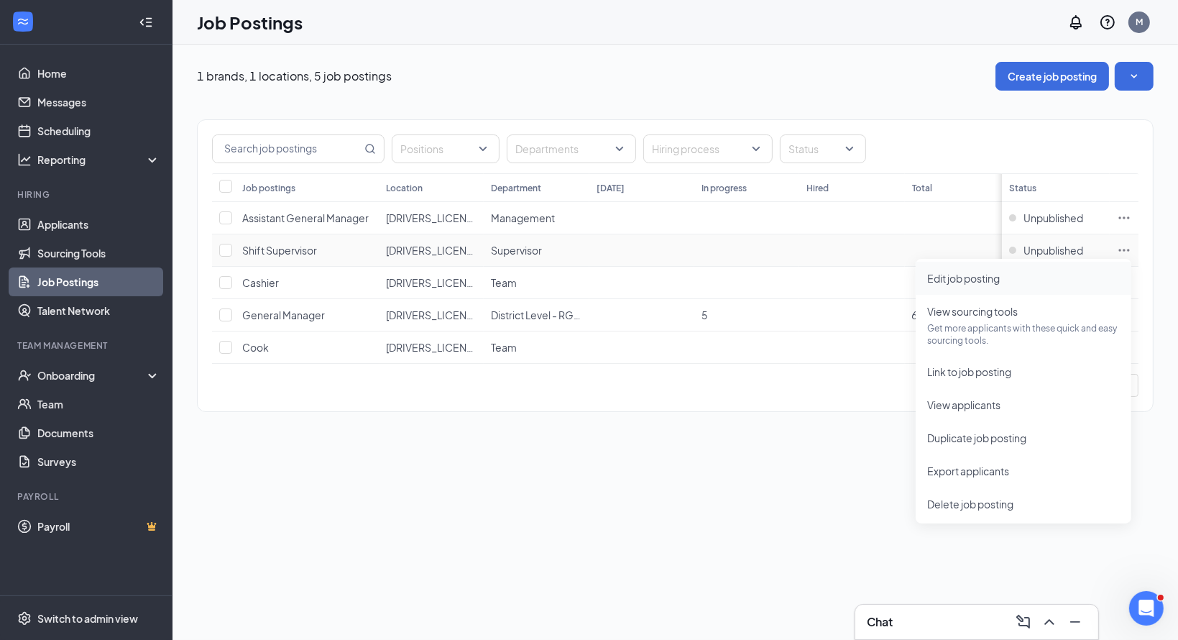
click at [995, 285] on span "Edit job posting" at bounding box center [1023, 278] width 193 height 16
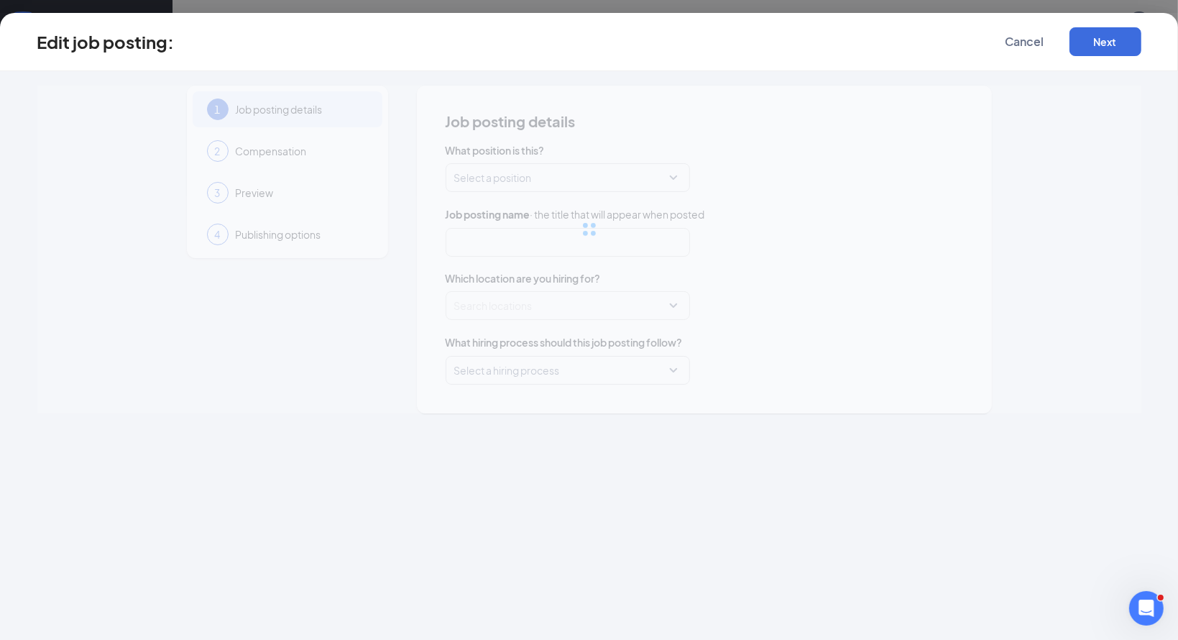
type input "Shift Supervisor"
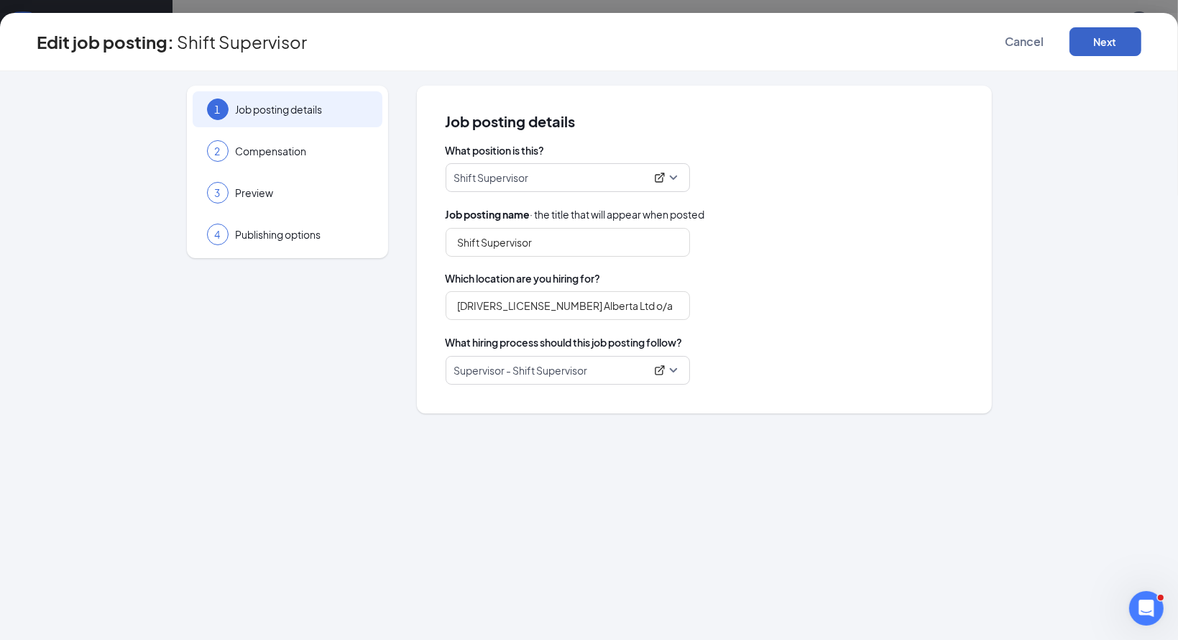
click at [1128, 45] on button "Next" at bounding box center [1105, 41] width 72 height 29
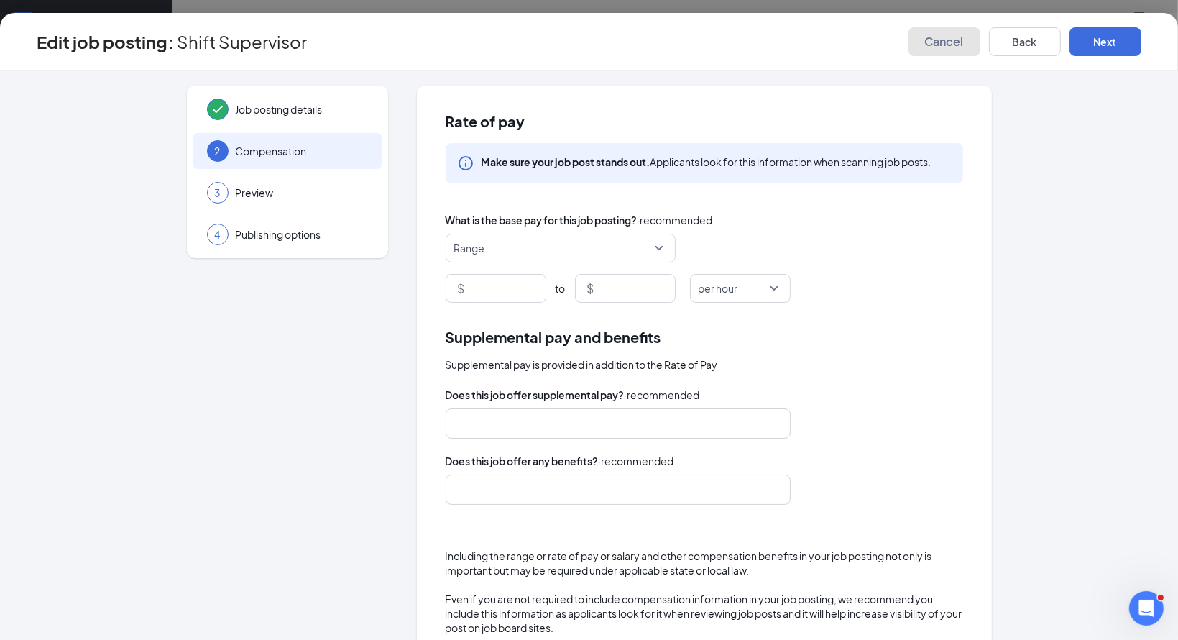
click at [959, 50] on button "Cancel" at bounding box center [944, 41] width 72 height 29
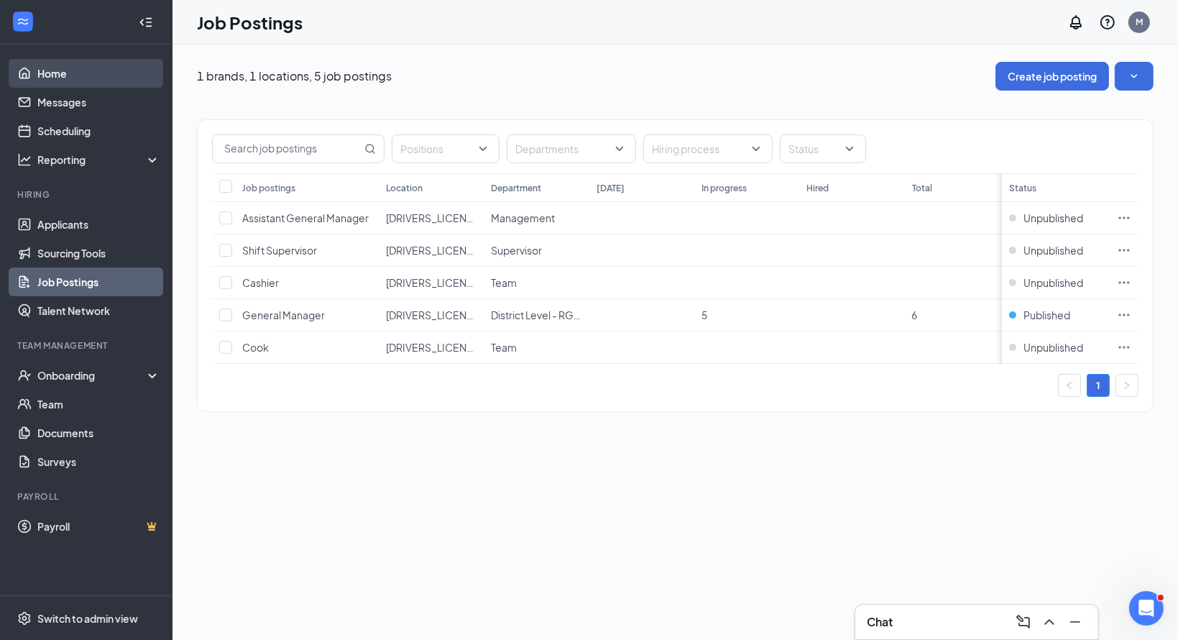
click at [57, 73] on link "Home" at bounding box center [98, 73] width 123 height 29
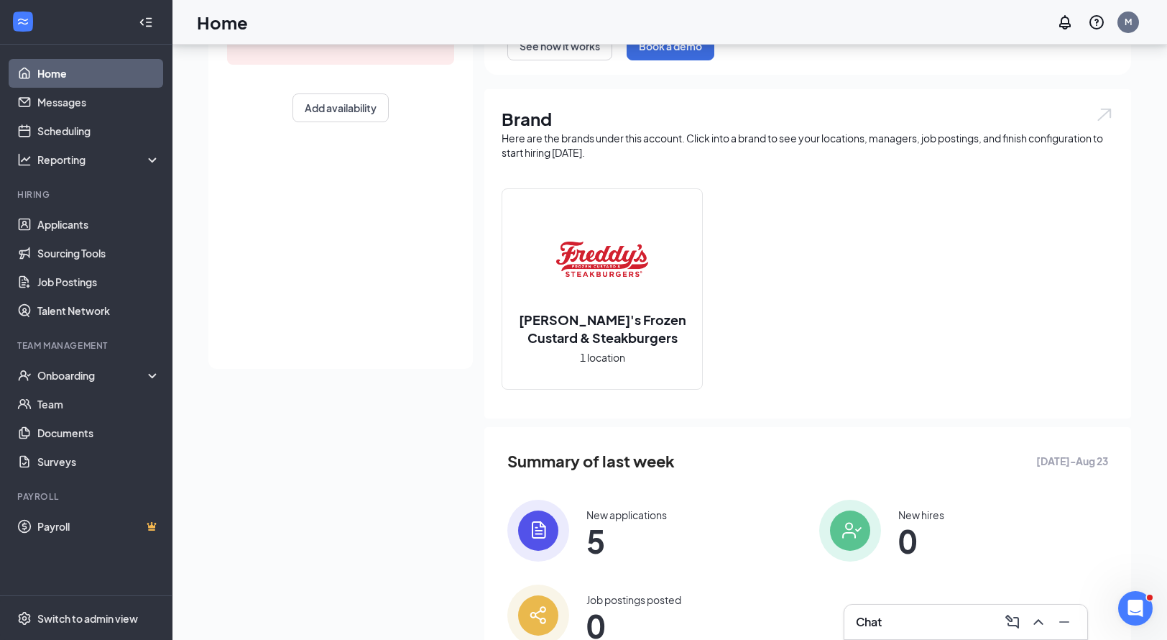
scroll to position [339, 0]
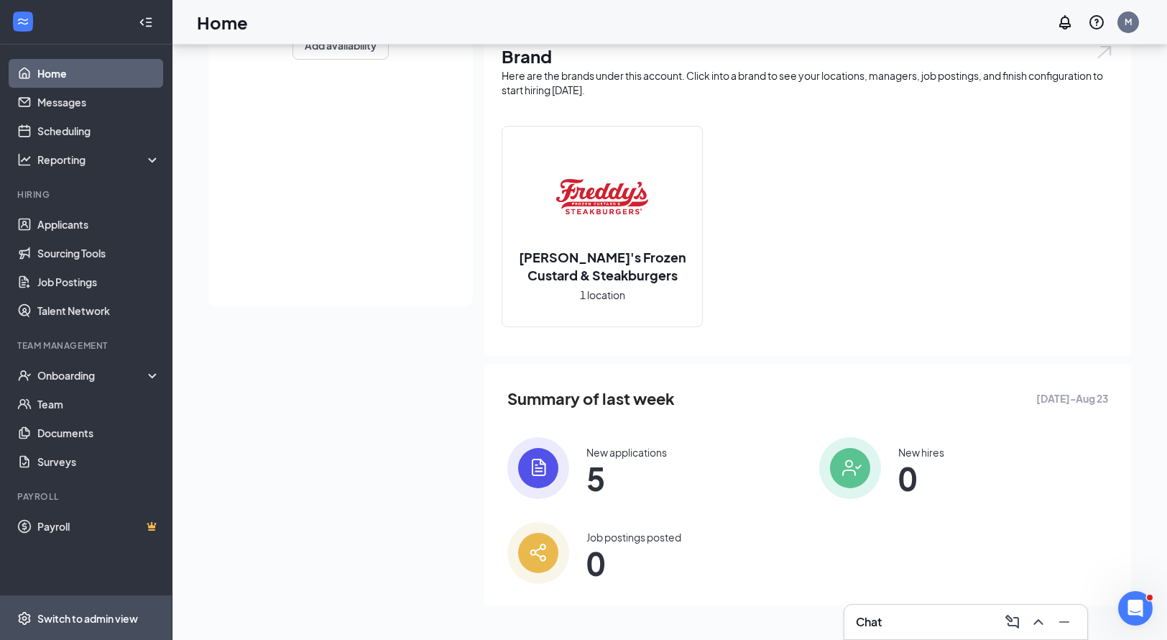
click at [83, 619] on div "Switch to admin view" at bounding box center [87, 617] width 101 height 14
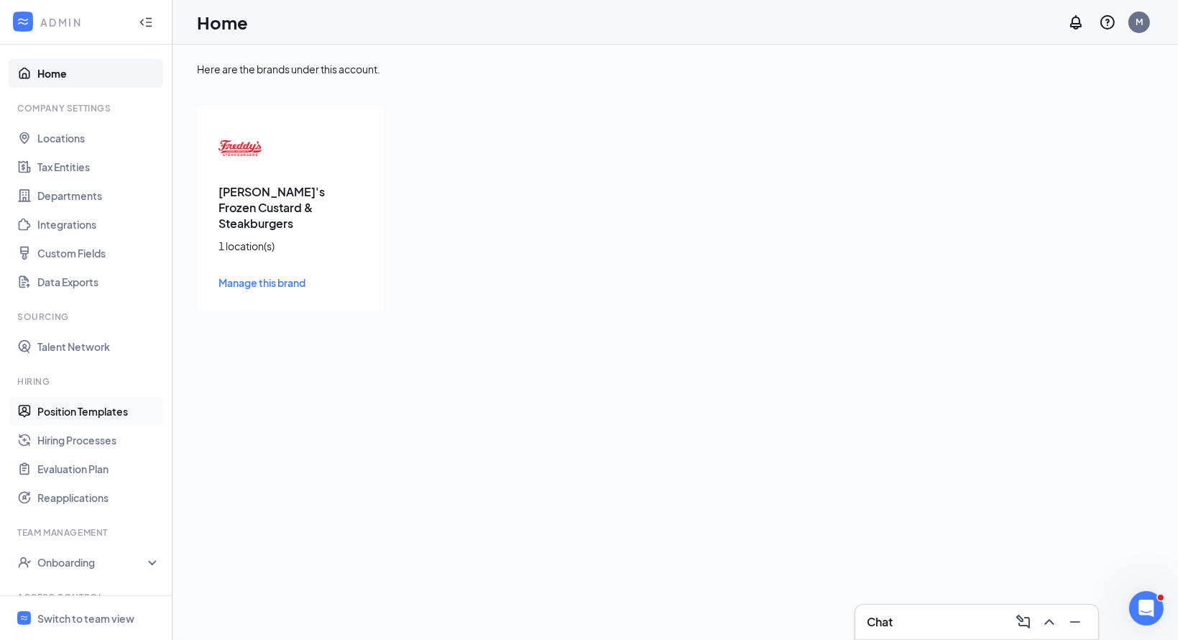
click at [94, 406] on link "Position Templates" at bounding box center [98, 411] width 123 height 29
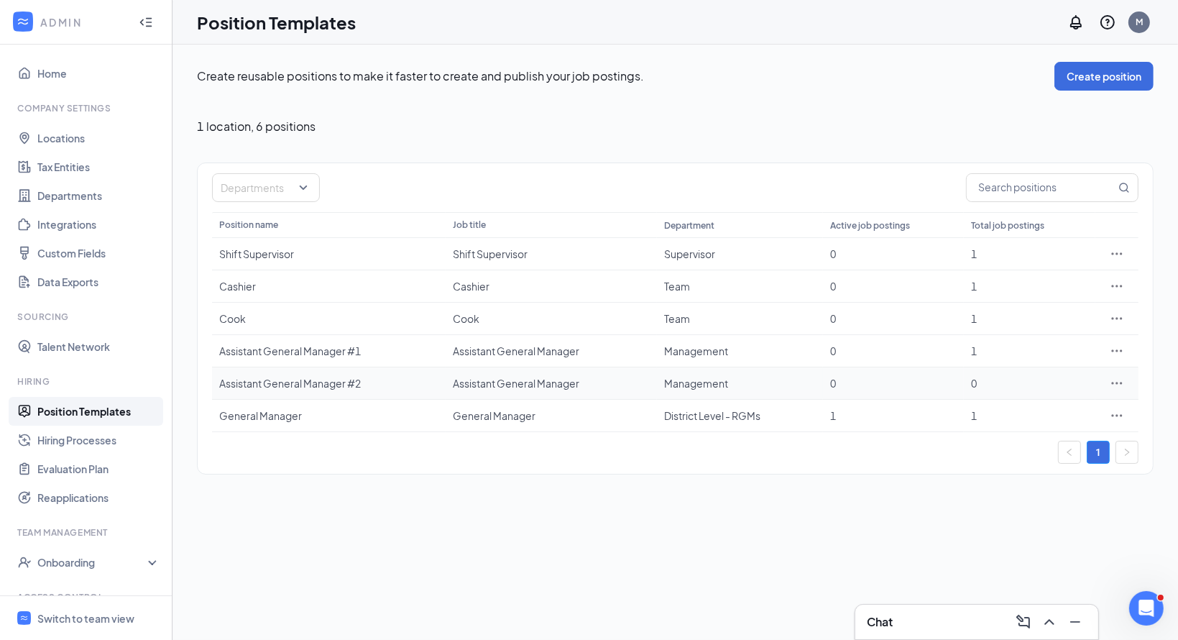
click at [368, 383] on div "Assistant General Manager #2" at bounding box center [328, 383] width 219 height 14
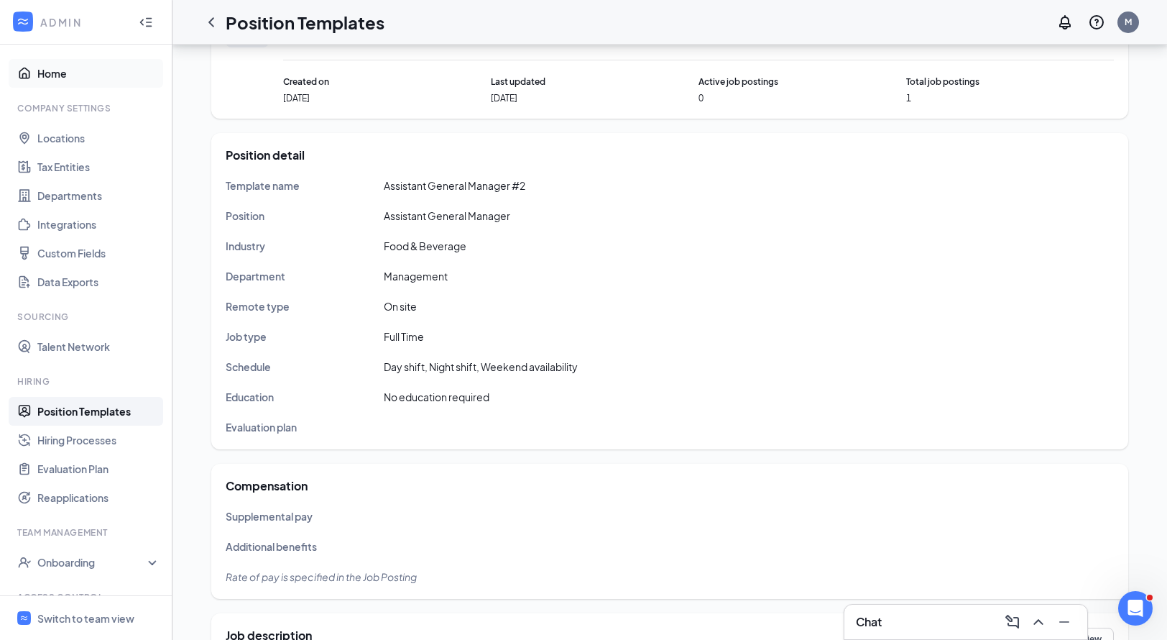
scroll to position [72, 0]
click at [99, 623] on div "Switch to team view" at bounding box center [85, 618] width 97 height 14
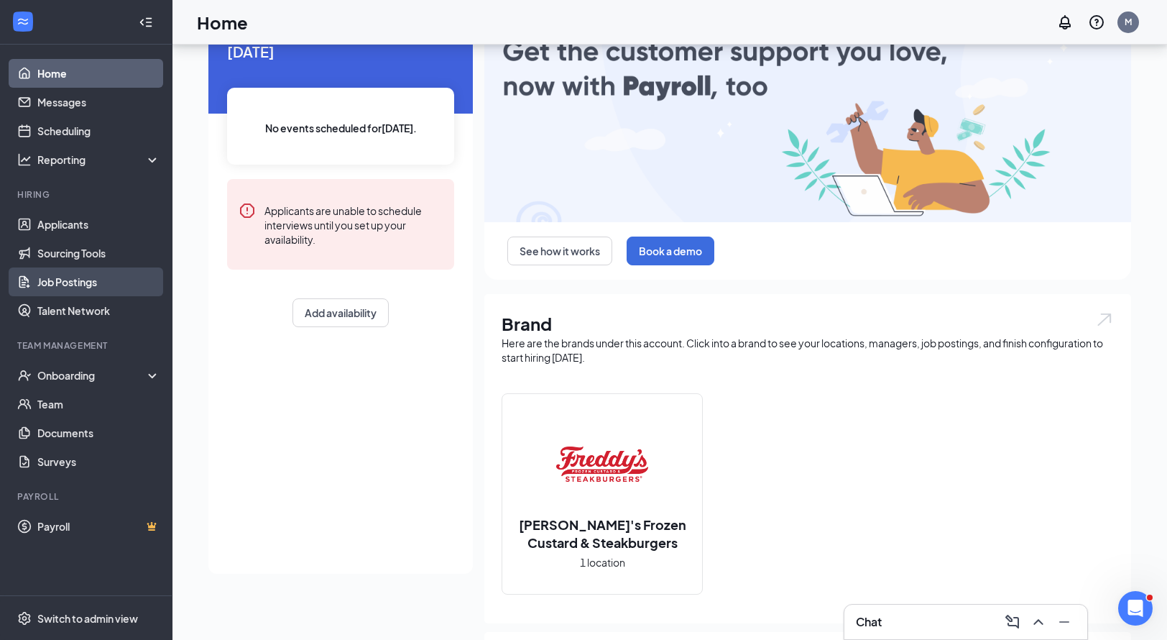
click at [86, 287] on link "Job Postings" at bounding box center [98, 281] width 123 height 29
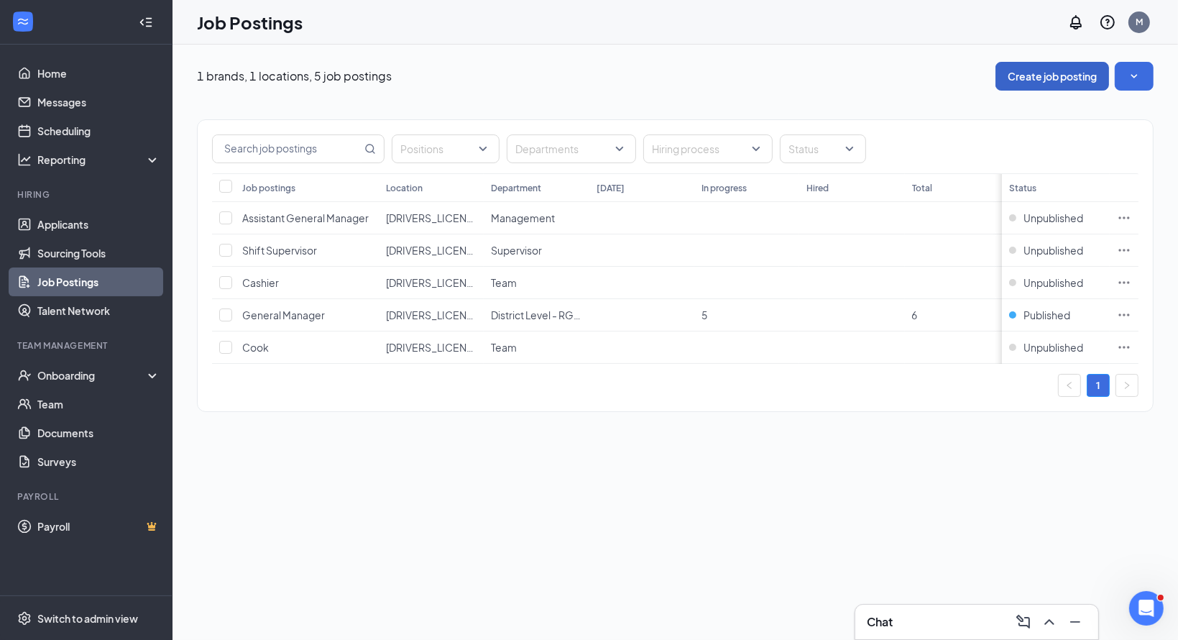
click at [1072, 70] on button "Create job posting" at bounding box center [1052, 76] width 114 height 29
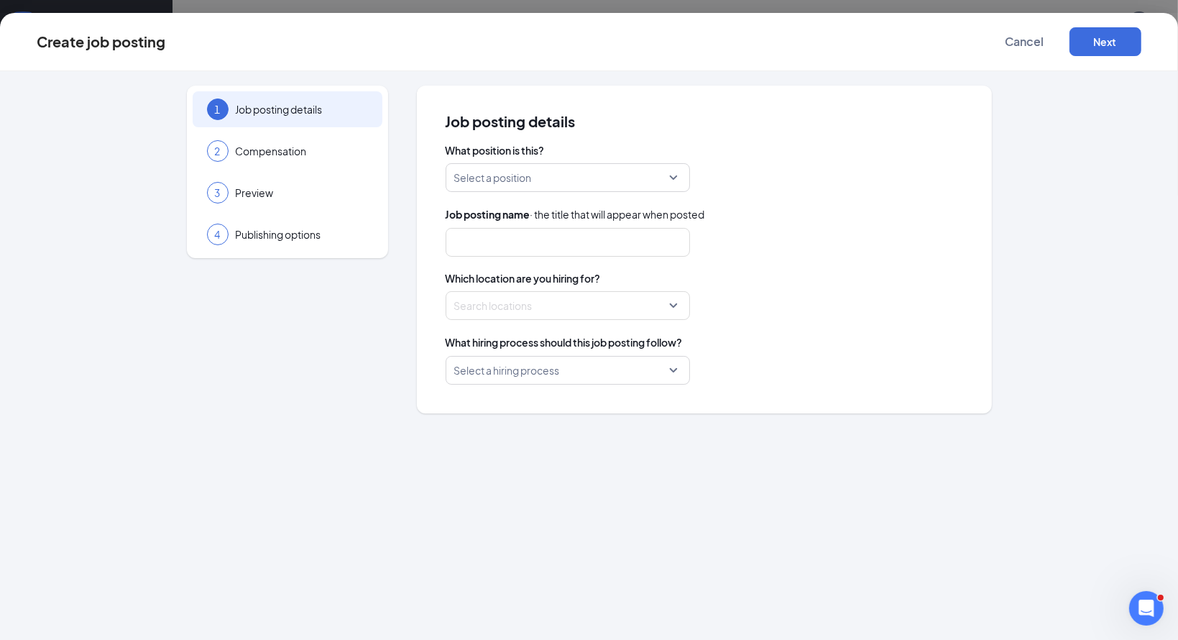
click at [667, 179] on input "search" at bounding box center [562, 177] width 217 height 27
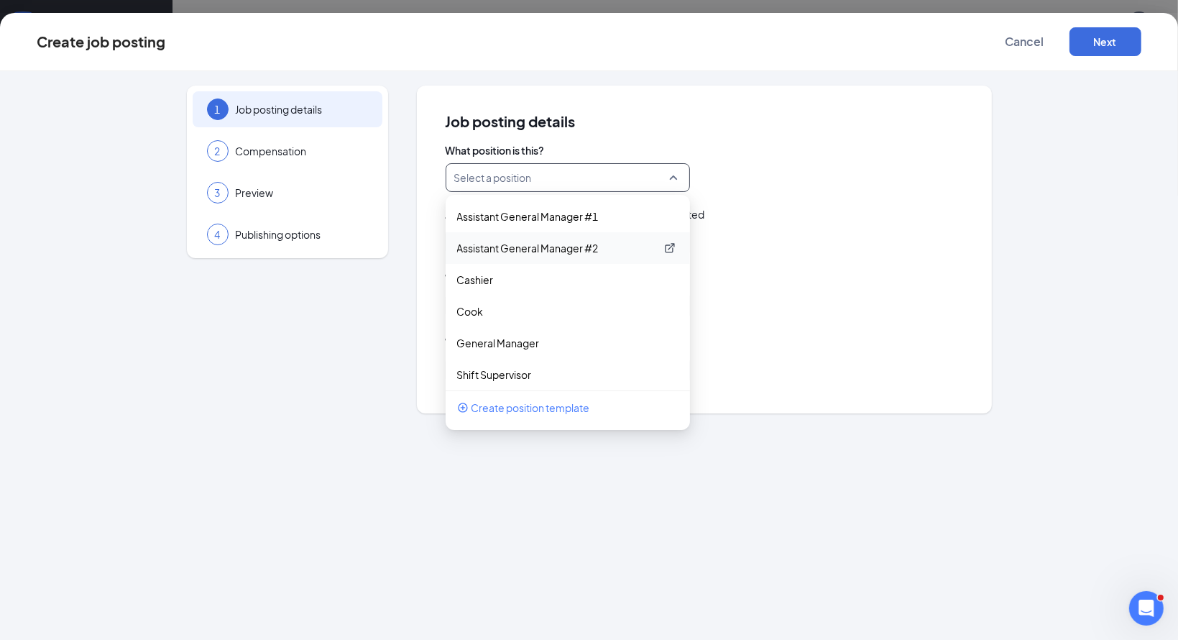
click at [558, 249] on p "Assistant General Manager #2" at bounding box center [556, 248] width 198 height 14
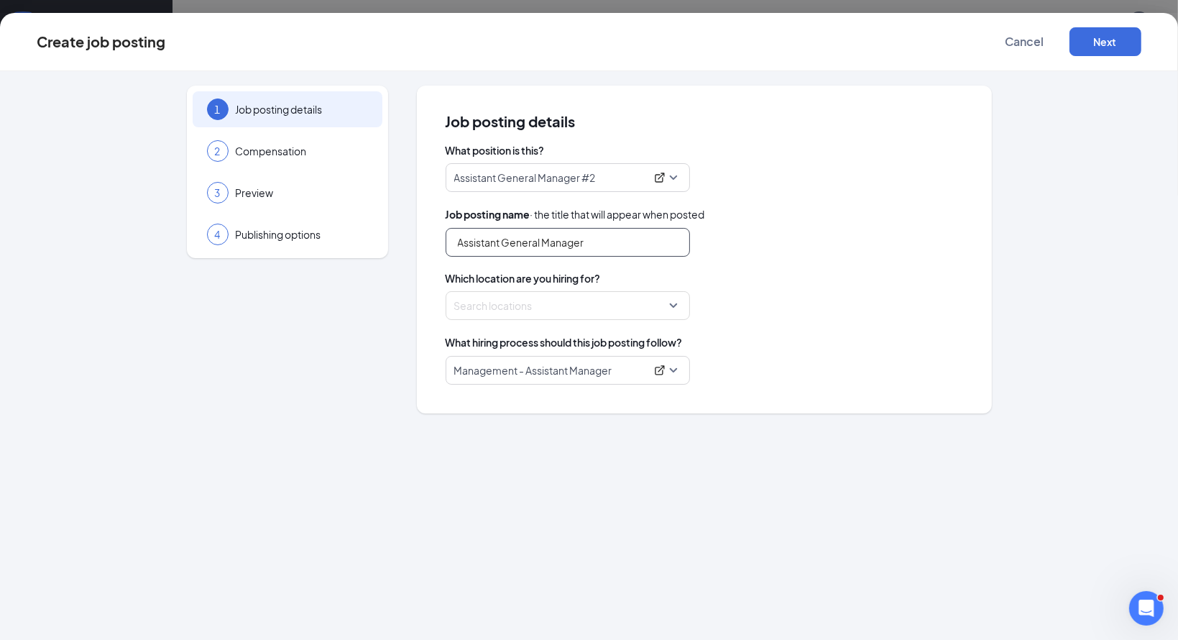
drag, startPoint x: 604, startPoint y: 242, endPoint x: 577, endPoint y: 238, distance: 27.6
click at [577, 238] on input "Assistant General Manager" at bounding box center [568, 242] width 244 height 29
drag, startPoint x: 539, startPoint y: 240, endPoint x: 495, endPoint y: 236, distance: 44.1
click at [495, 236] on input "Assistant General Manager" at bounding box center [568, 242] width 244 height 29
type input "Assistant Manager"
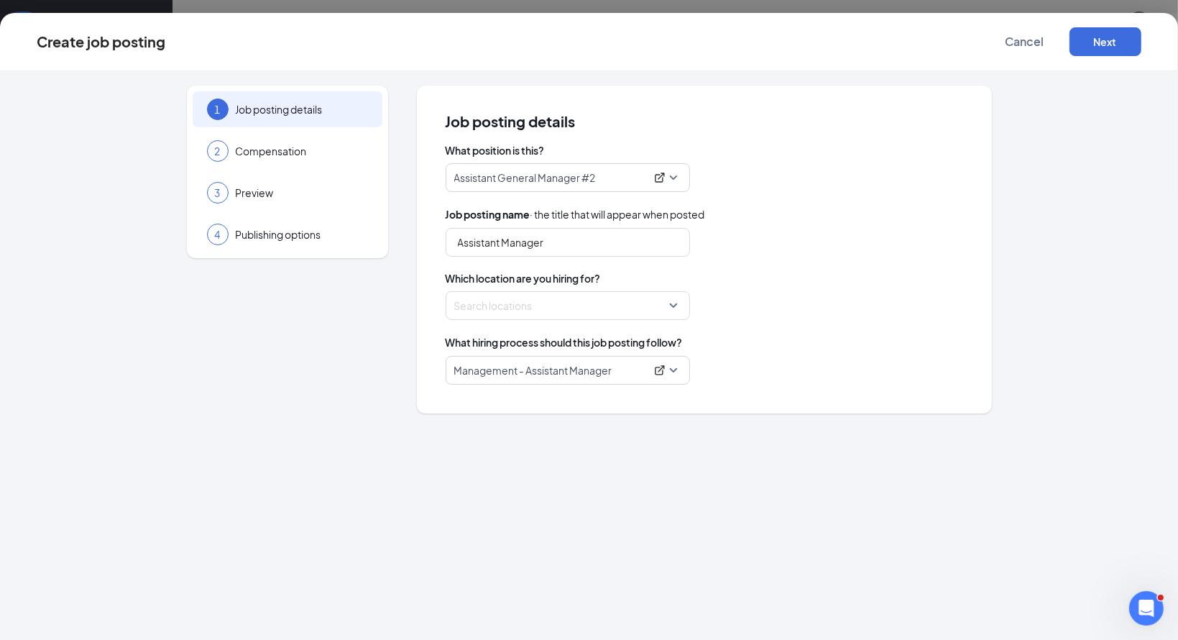
click at [751, 280] on span "Which location are you hiring for?" at bounding box center [704, 278] width 517 height 14
click at [660, 306] on div at bounding box center [563, 305] width 217 height 23
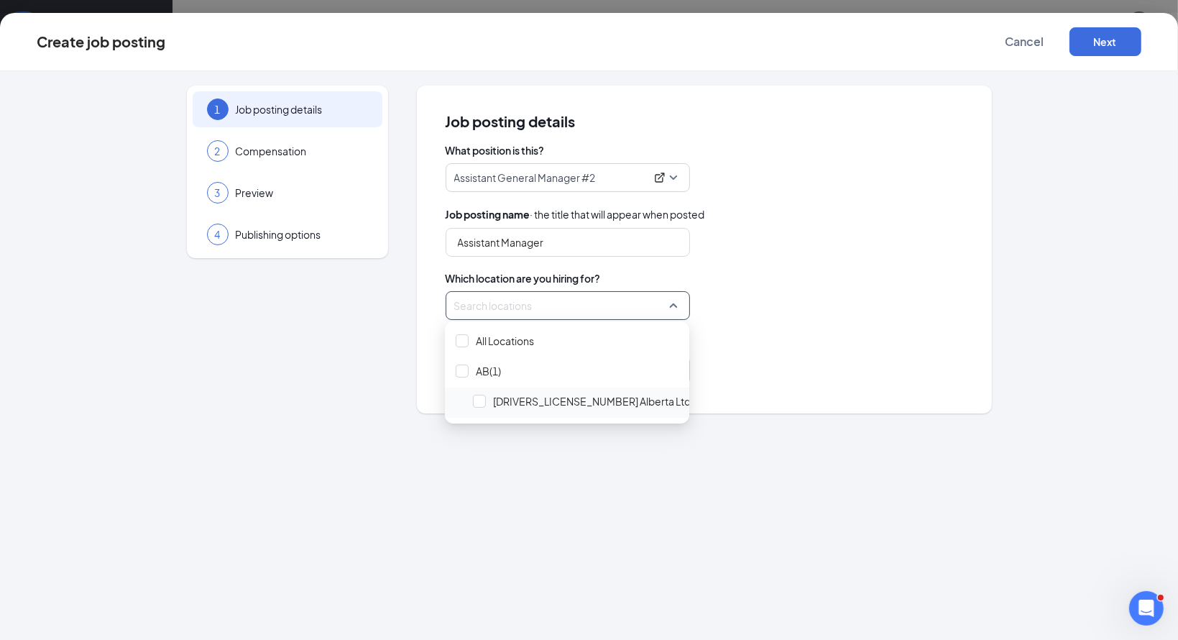
click at [530, 402] on span "[DRIVERS_LICENSE_NUMBER] Alberta Ltd o/a [PERSON_NAME]'s Frozen Custard & Steak…" at bounding box center [720, 401] width 455 height 14
click at [814, 265] on div "What position is this? Assistant General Manager #2 237123 237124 237121 Assist…" at bounding box center [704, 263] width 517 height 241
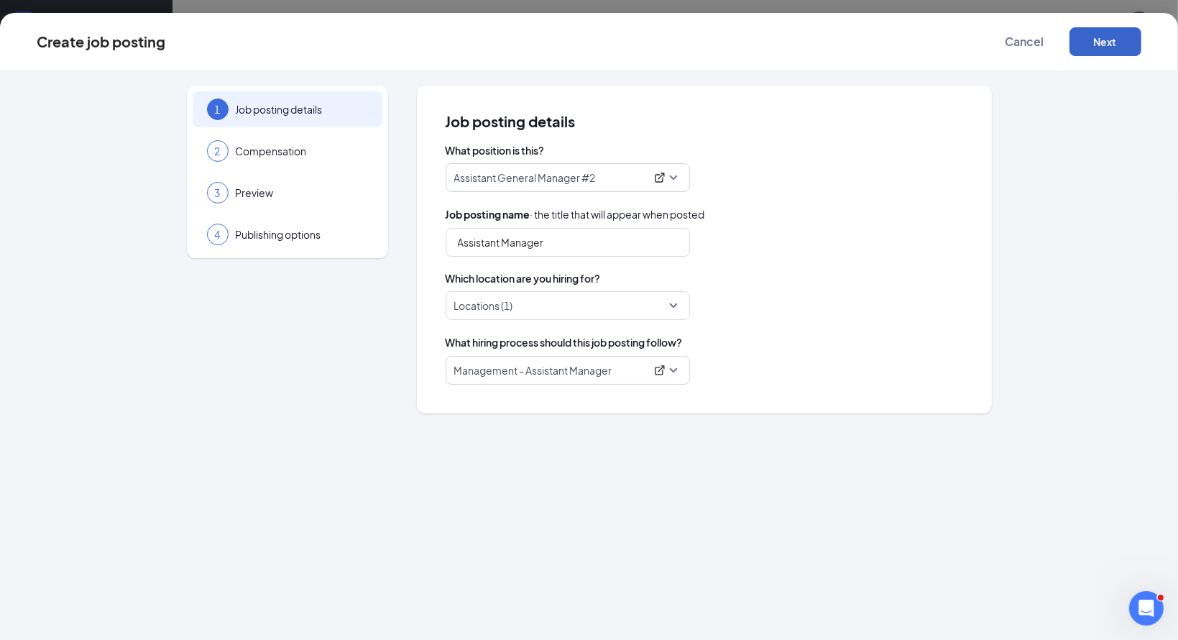
click at [1098, 47] on button "Next" at bounding box center [1105, 41] width 72 height 29
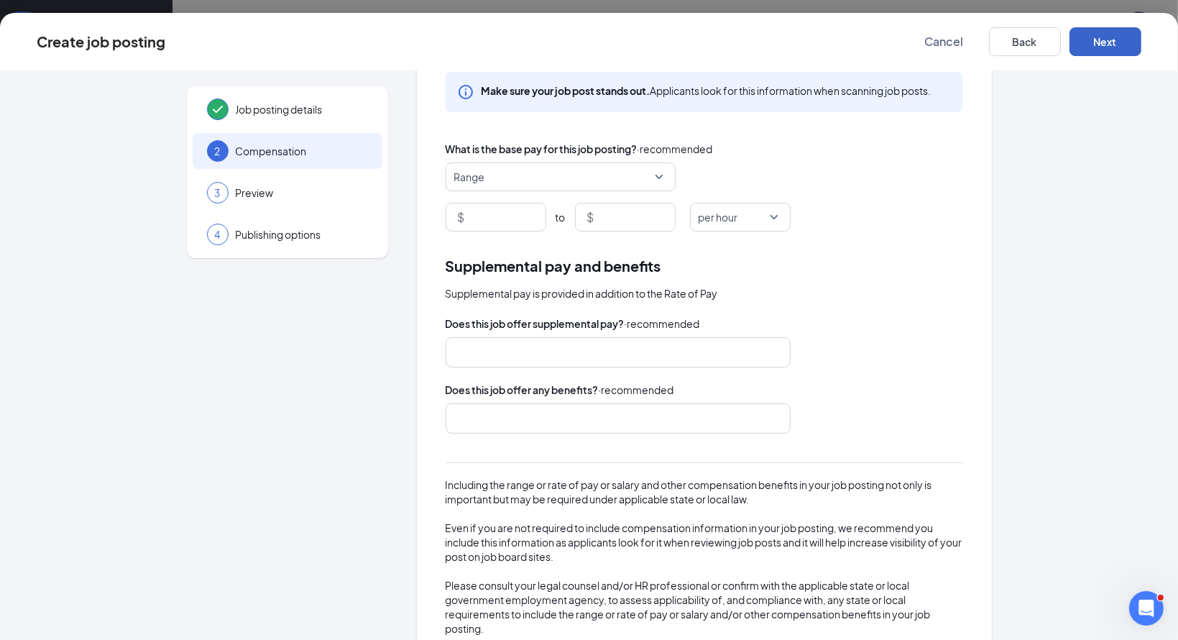
scroll to position [72, 0]
click at [289, 188] on span "Preview" at bounding box center [302, 192] width 132 height 14
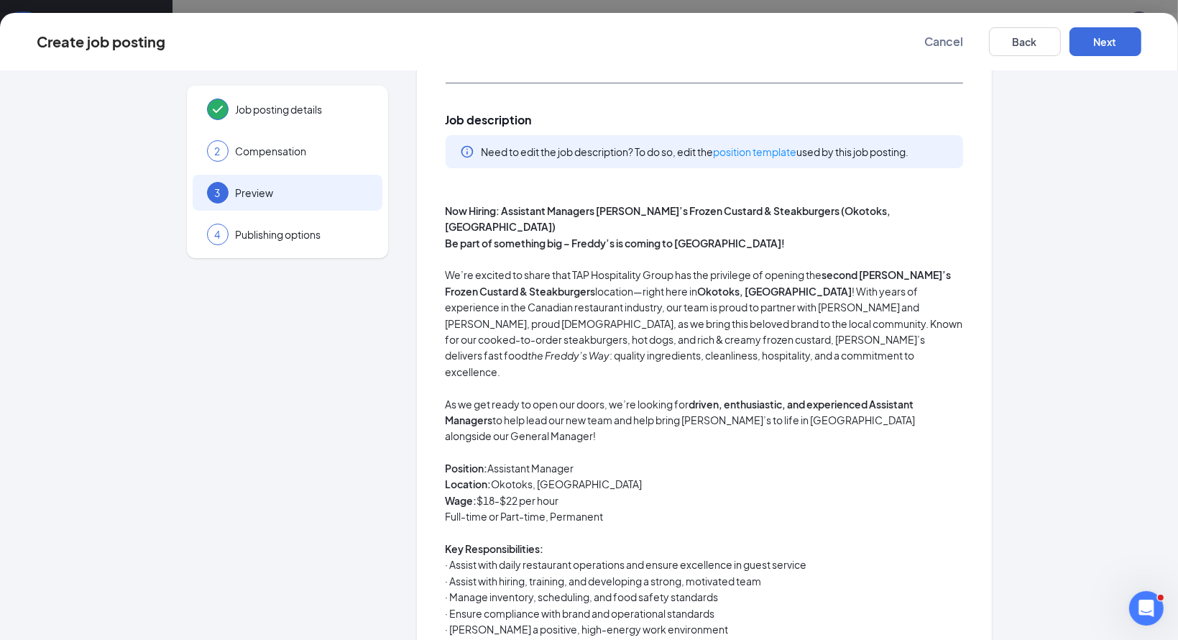
scroll to position [216, 0]
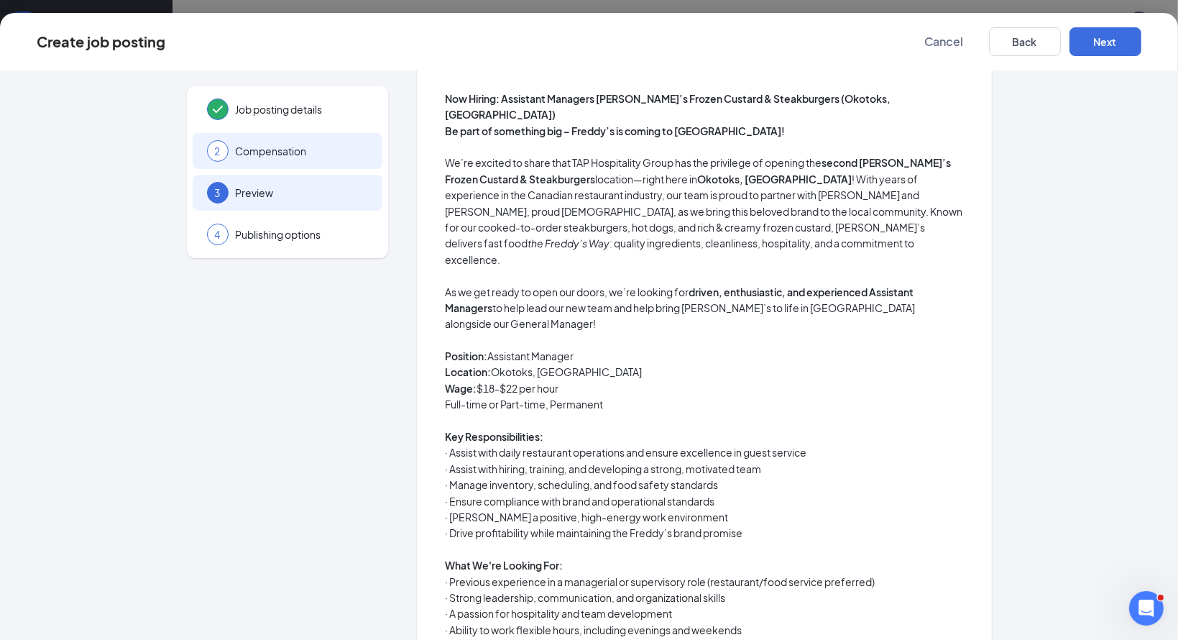
click at [241, 153] on span "Compensation" at bounding box center [302, 151] width 132 height 14
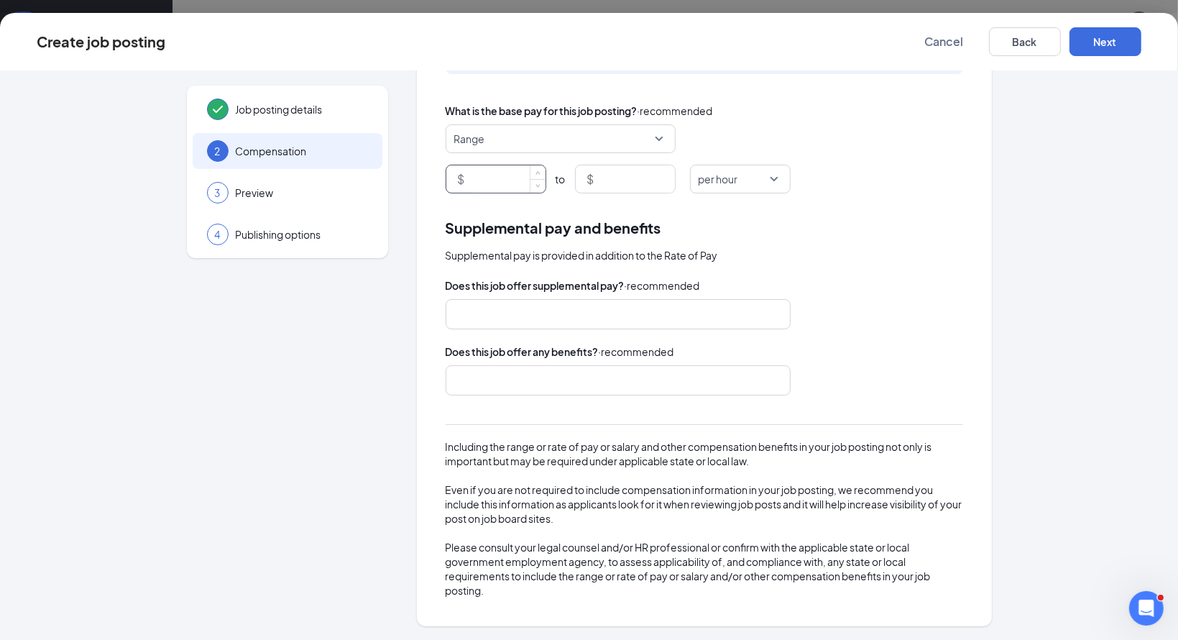
click at [486, 182] on input at bounding box center [507, 178] width 78 height 27
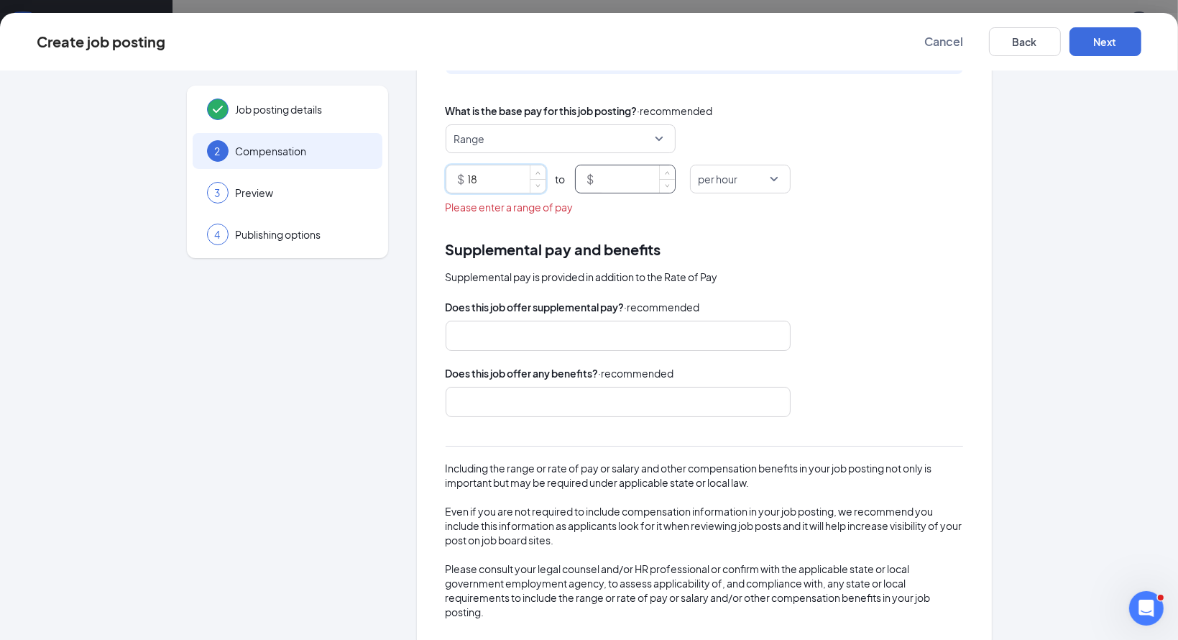
type input "18"
click at [604, 174] on input at bounding box center [636, 178] width 78 height 27
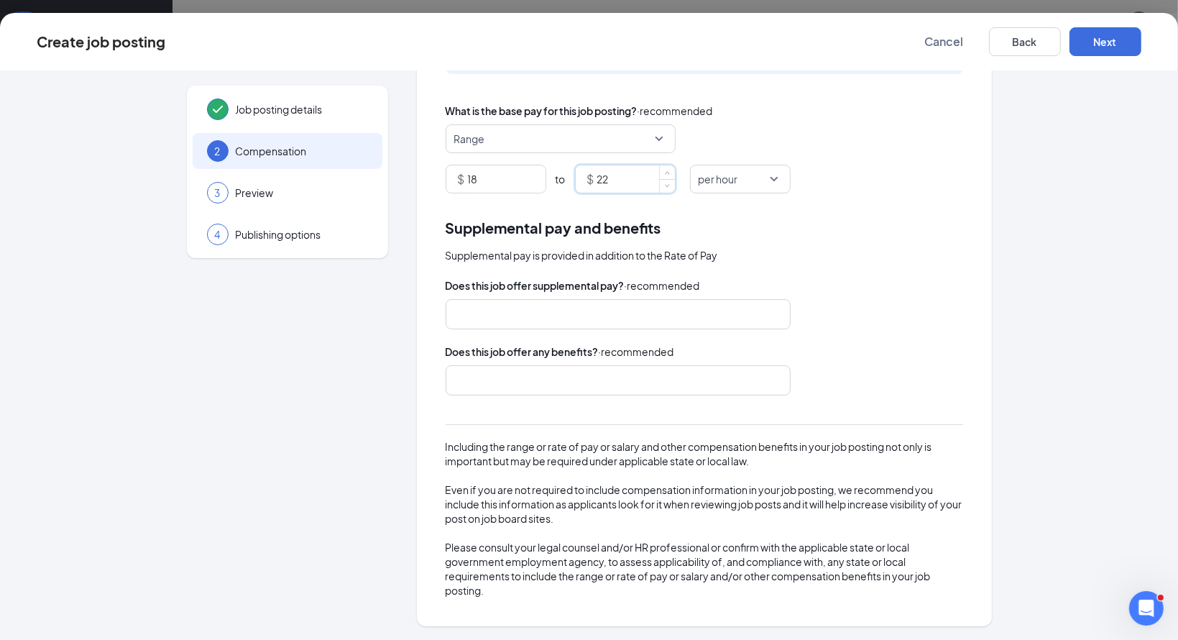
type input "22"
click at [809, 237] on div "Supplemental pay and benefits" at bounding box center [704, 227] width 517 height 22
click at [634, 323] on div at bounding box center [611, 314] width 307 height 23
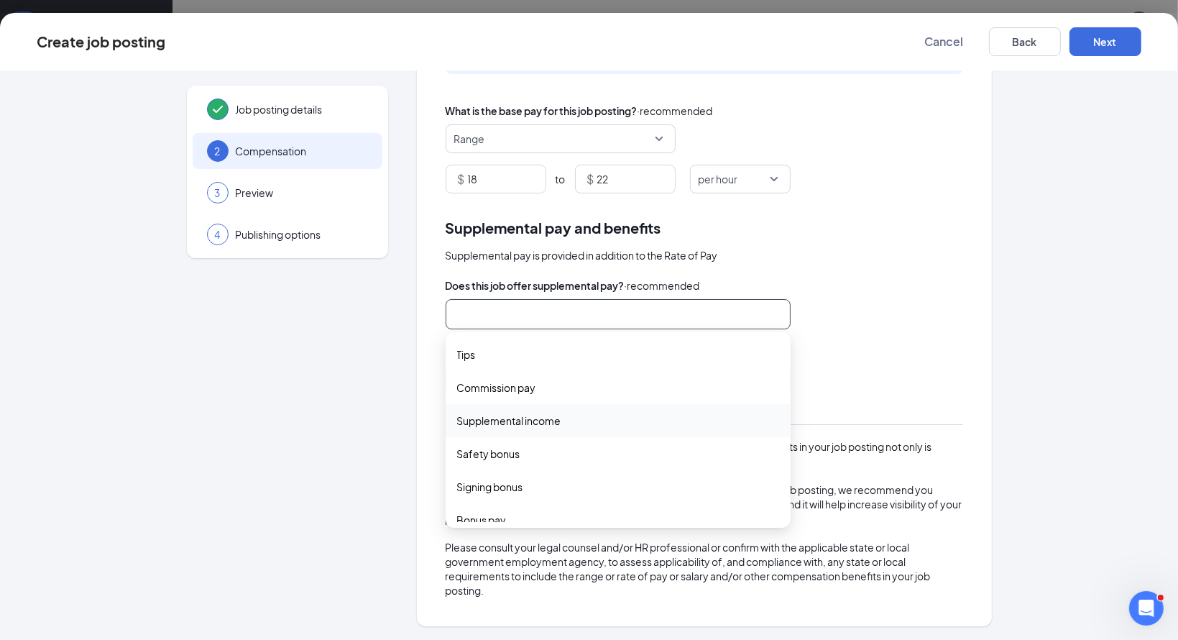
scroll to position [47, 0]
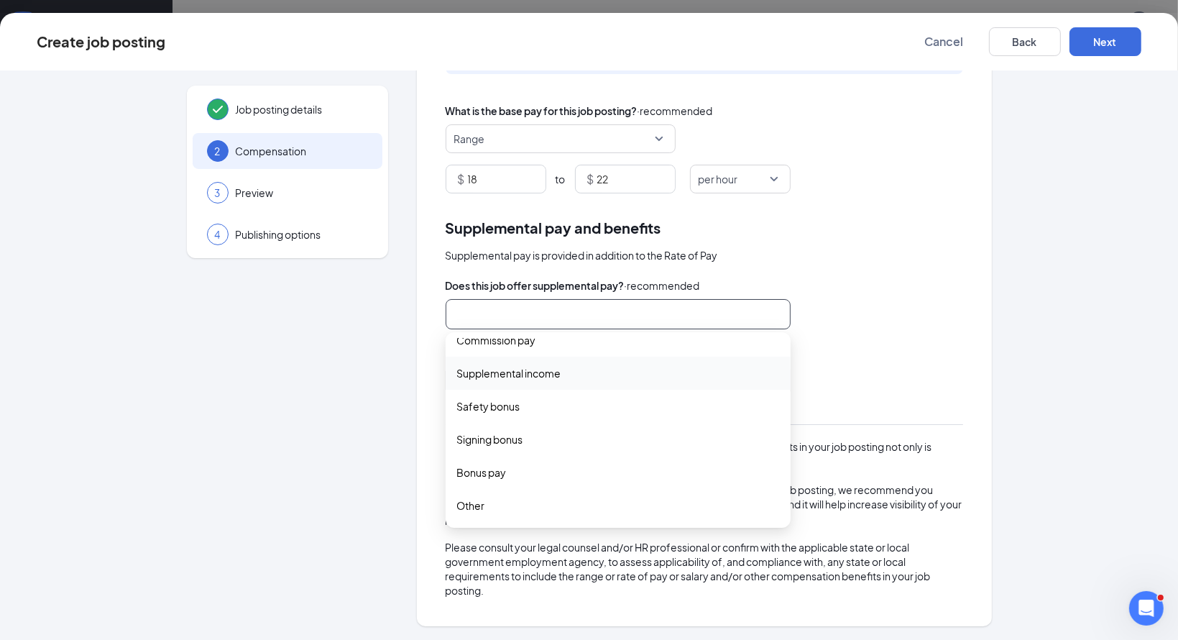
click at [871, 268] on div "Supplemental pay and benefits Supplemental pay is provided in addition to the R…" at bounding box center [704, 406] width 517 height 381
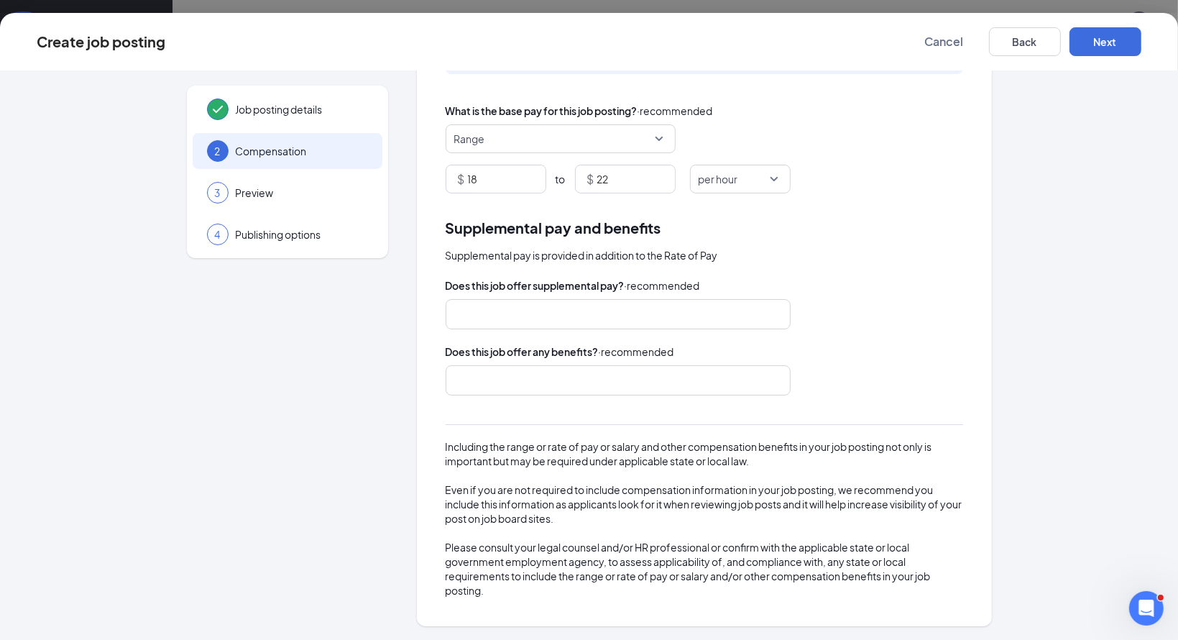
click at [545, 384] on div at bounding box center [611, 380] width 307 height 23
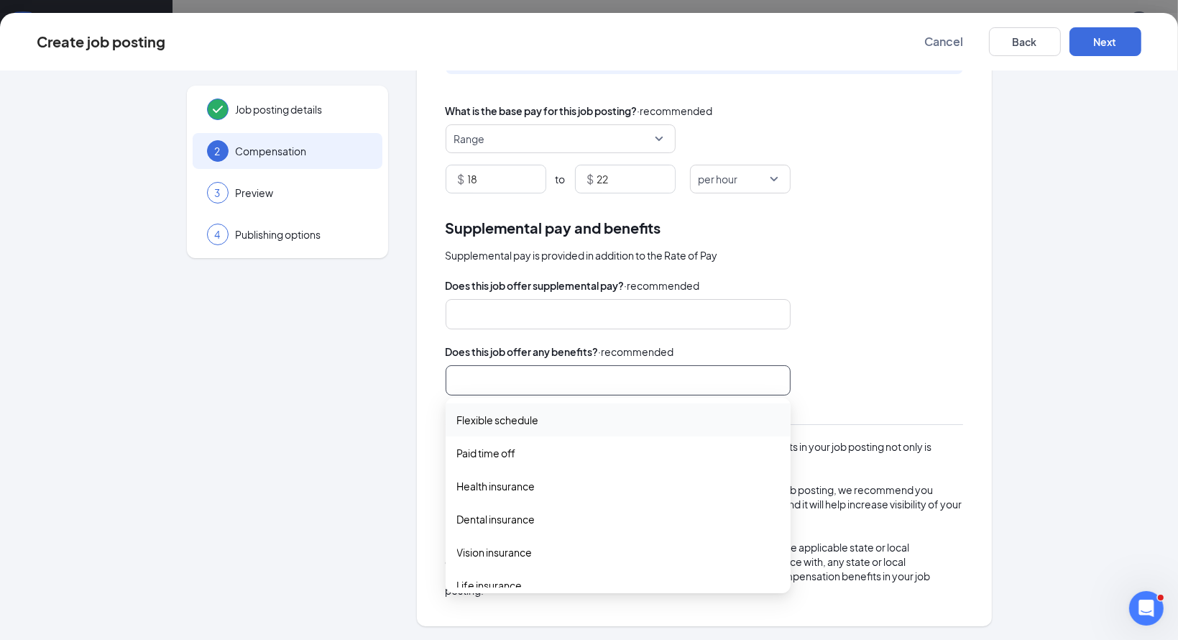
click at [860, 257] on div "Supplemental pay is provided in addition to the Rate of Pay" at bounding box center [704, 255] width 517 height 16
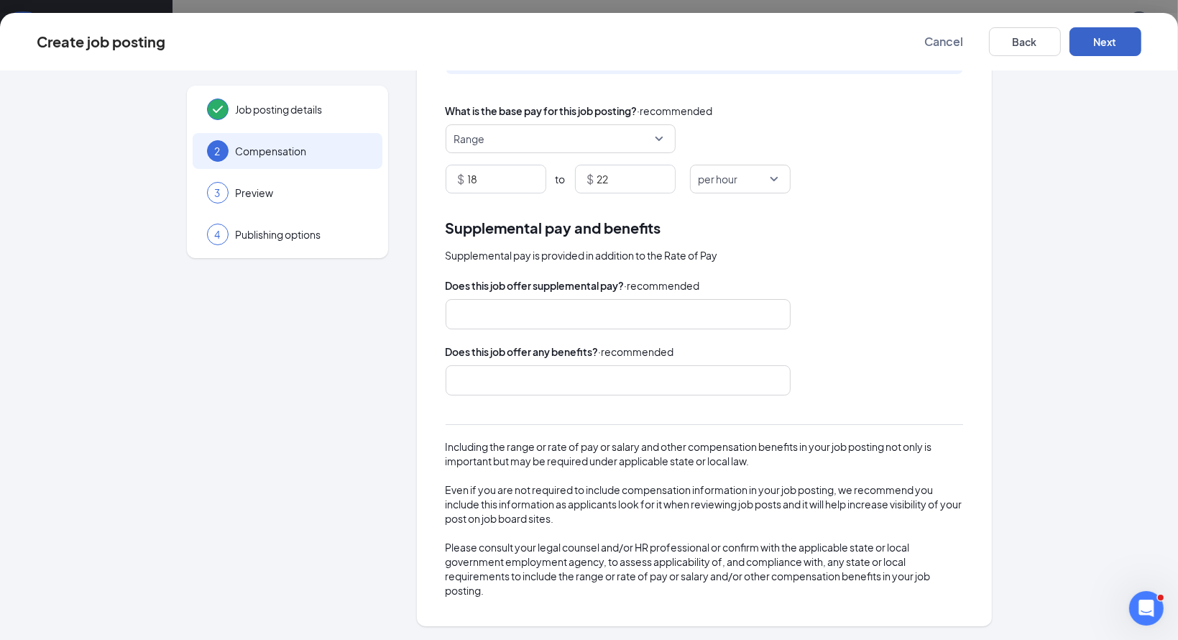
click at [1097, 50] on button "Next" at bounding box center [1105, 41] width 72 height 29
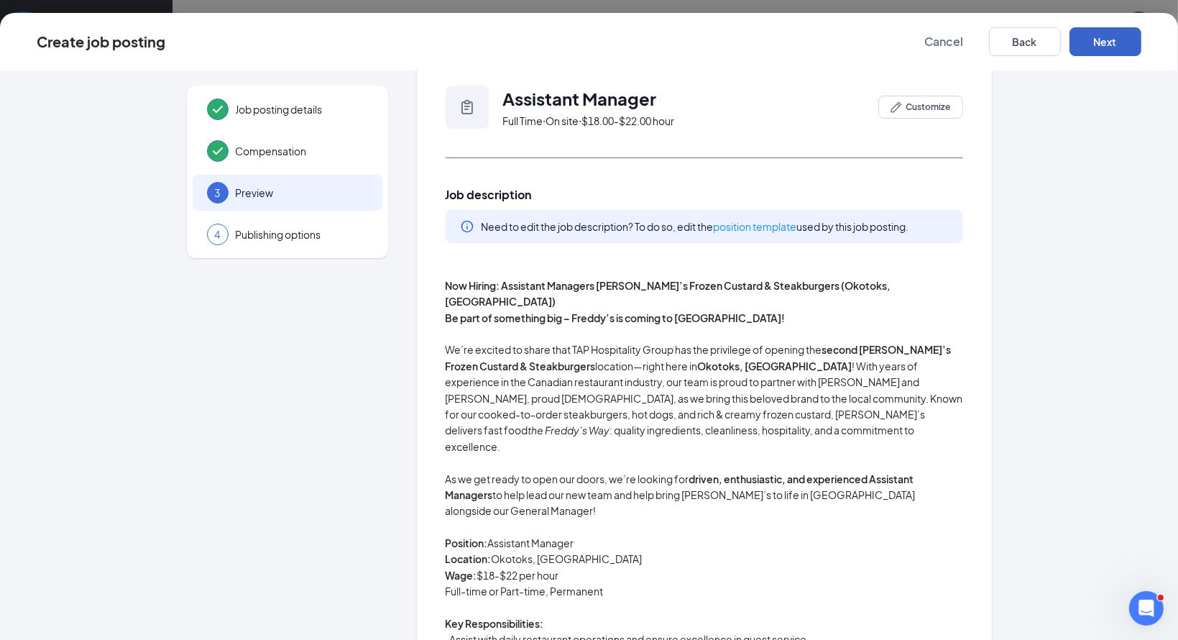
scroll to position [0, 0]
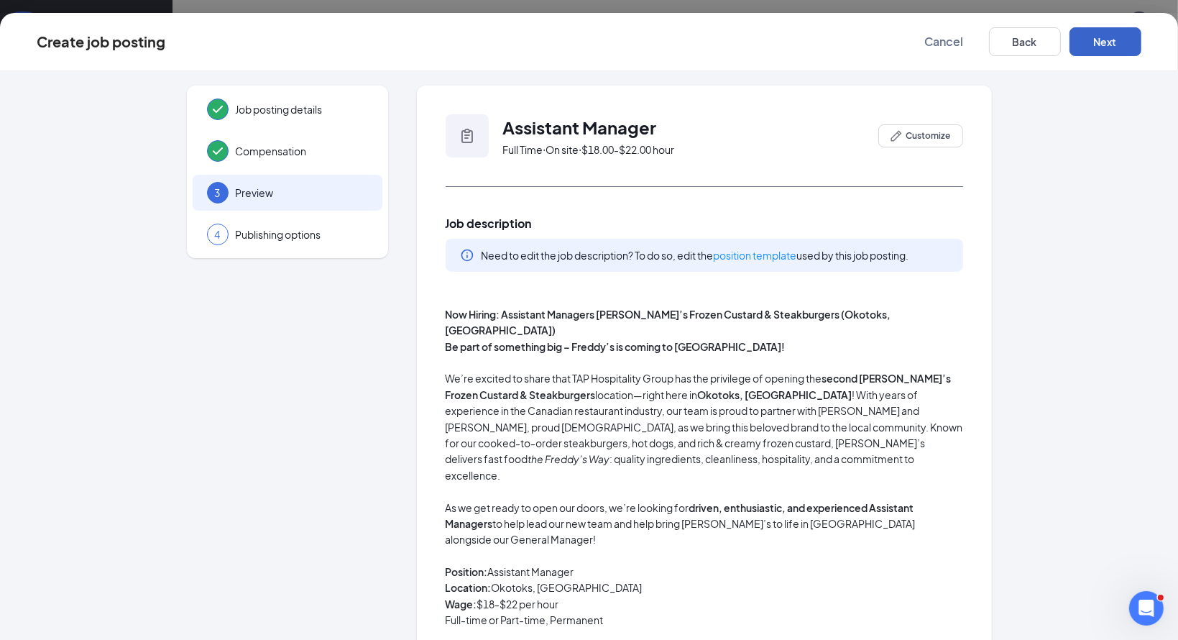
click at [1108, 43] on button "Next" at bounding box center [1105, 41] width 72 height 29
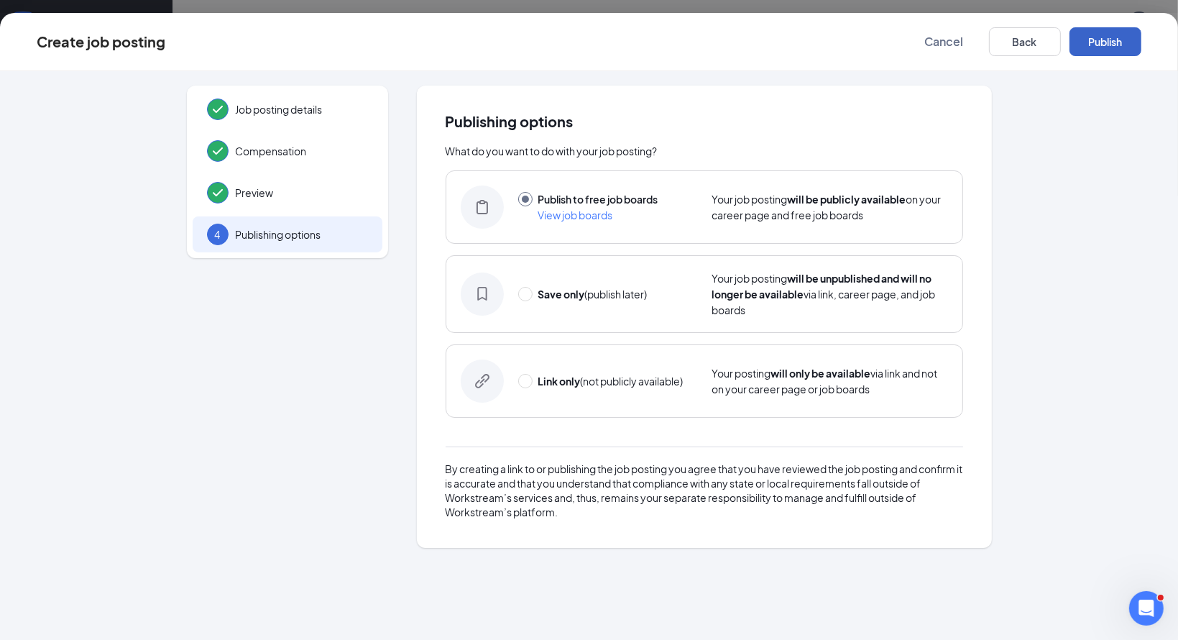
click at [1130, 37] on button "Publish" at bounding box center [1105, 41] width 72 height 29
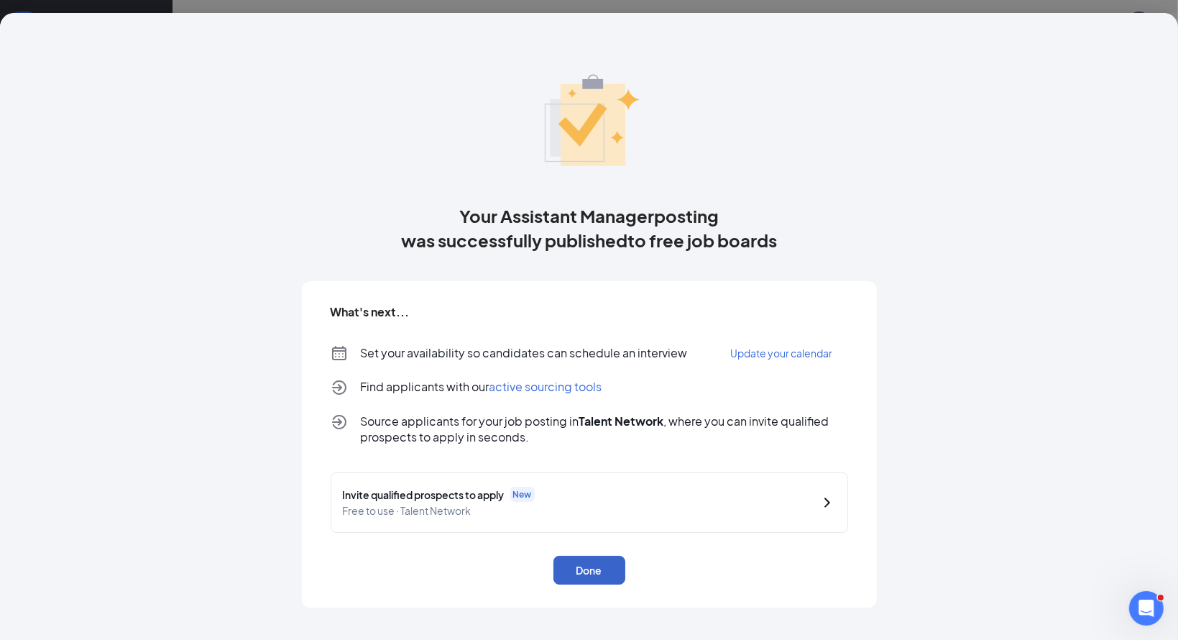
click at [578, 568] on button "Done" at bounding box center [589, 570] width 72 height 29
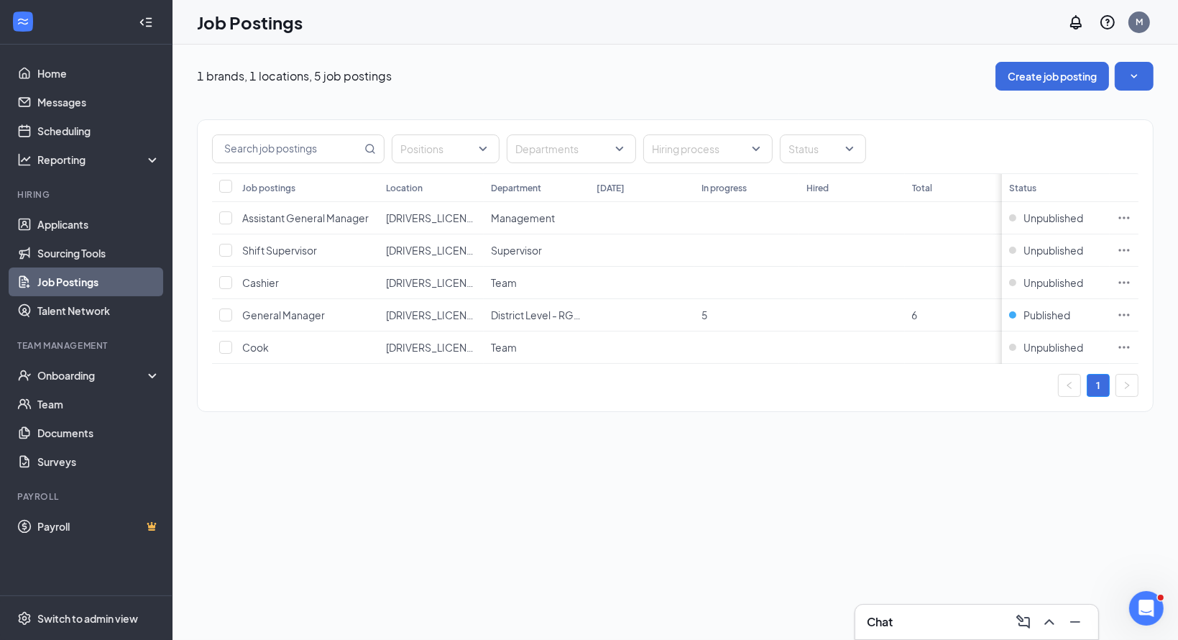
click at [69, 287] on link "Job Postings" at bounding box center [98, 281] width 123 height 29
click at [65, 78] on link "Home" at bounding box center [98, 73] width 123 height 29
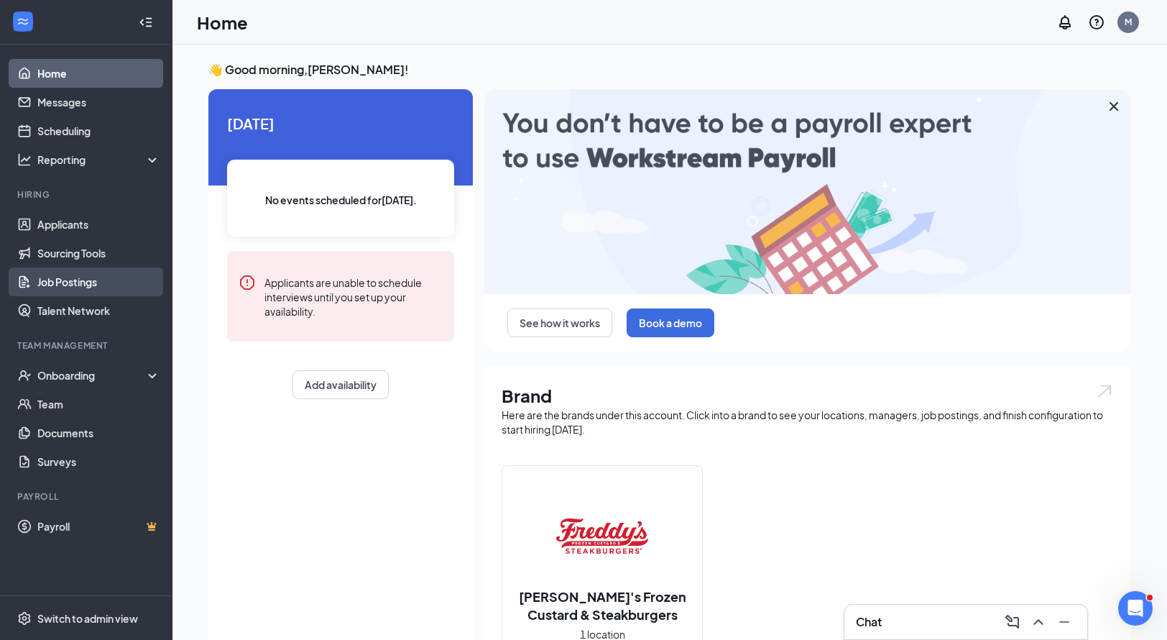
click at [86, 288] on link "Job Postings" at bounding box center [98, 281] width 123 height 29
